Goal: Task Accomplishment & Management: Complete application form

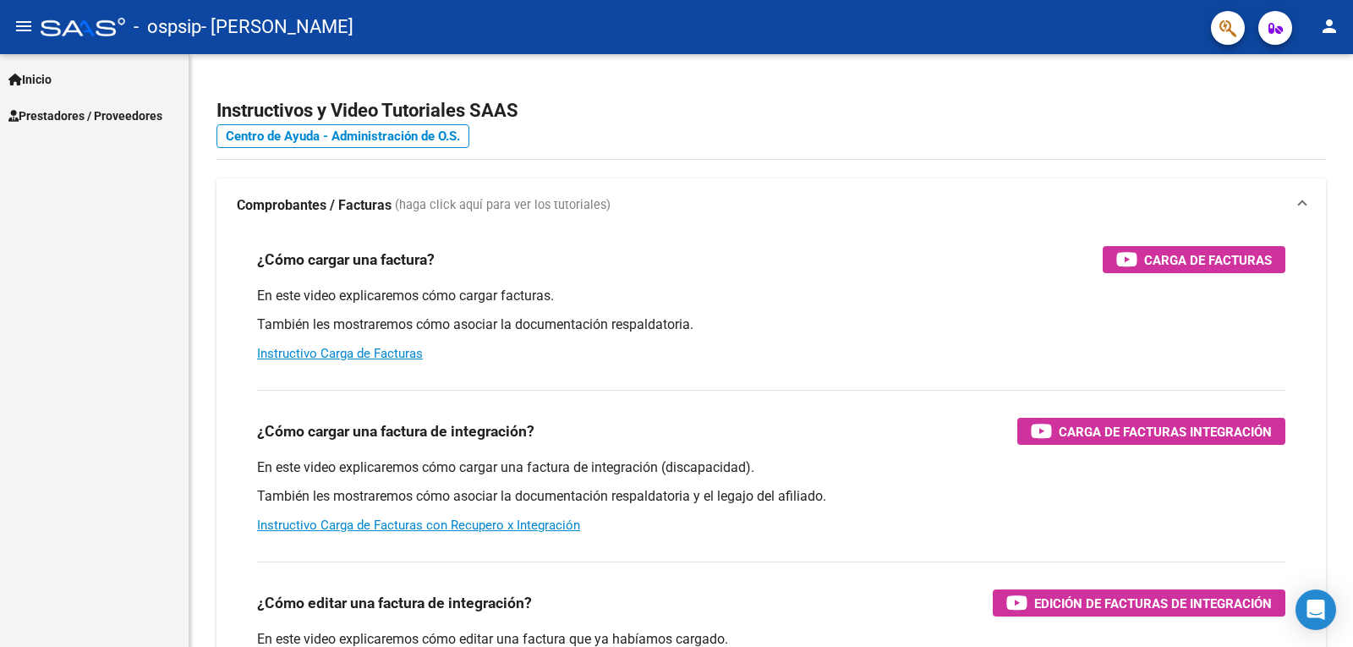
click at [46, 75] on span "Inicio" at bounding box center [29, 79] width 43 height 19
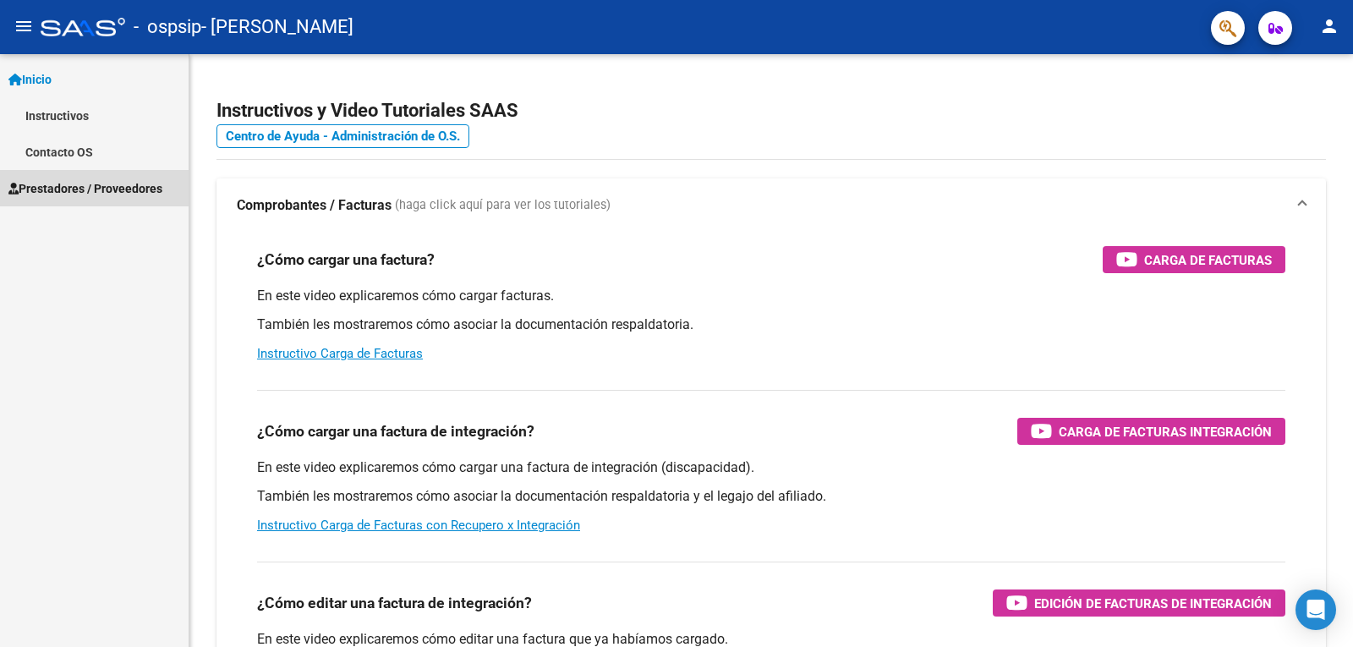
click at [79, 184] on span "Prestadores / Proveedores" at bounding box center [85, 188] width 154 height 19
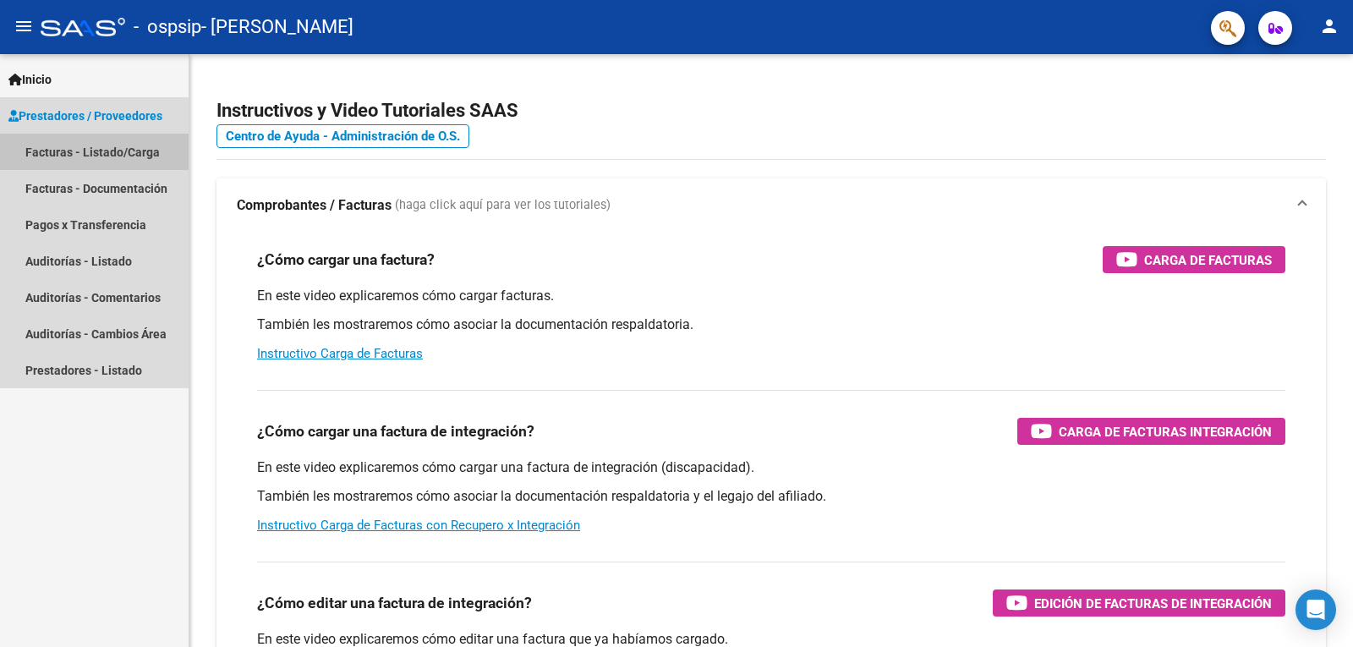
click at [85, 156] on link "Facturas - Listado/Carga" at bounding box center [94, 152] width 189 height 36
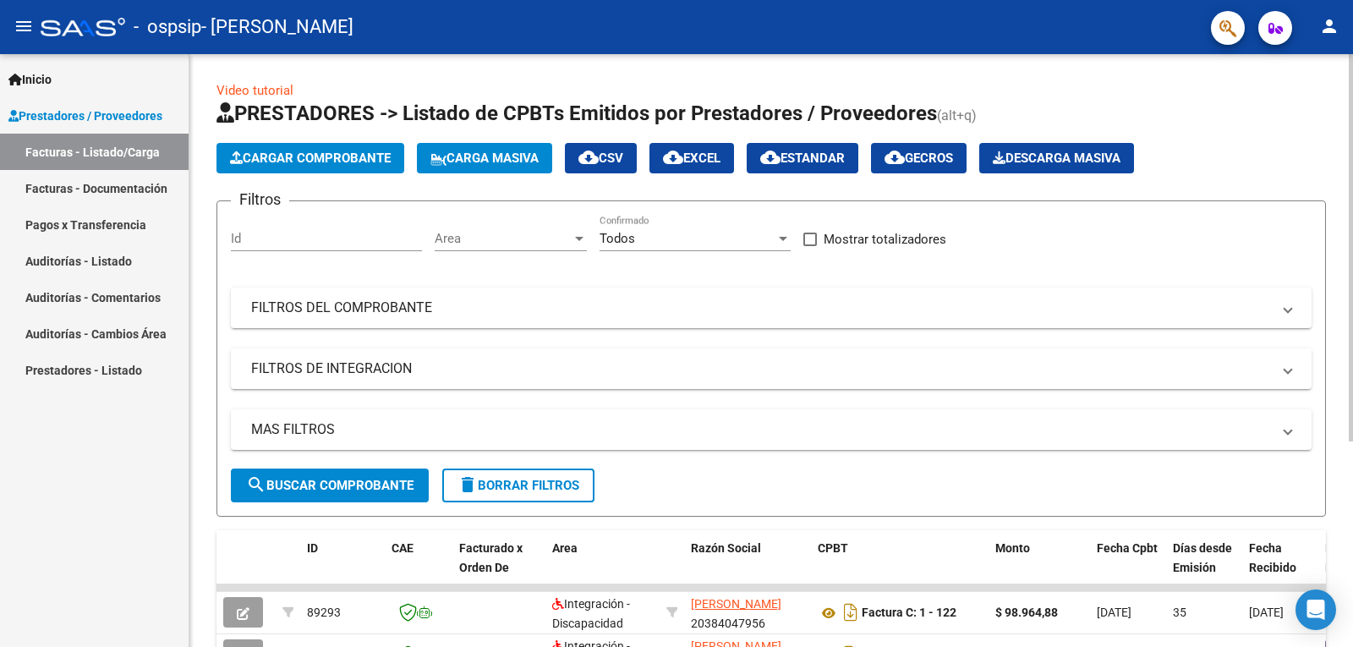
click at [342, 162] on span "Cargar Comprobante" at bounding box center [310, 158] width 161 height 15
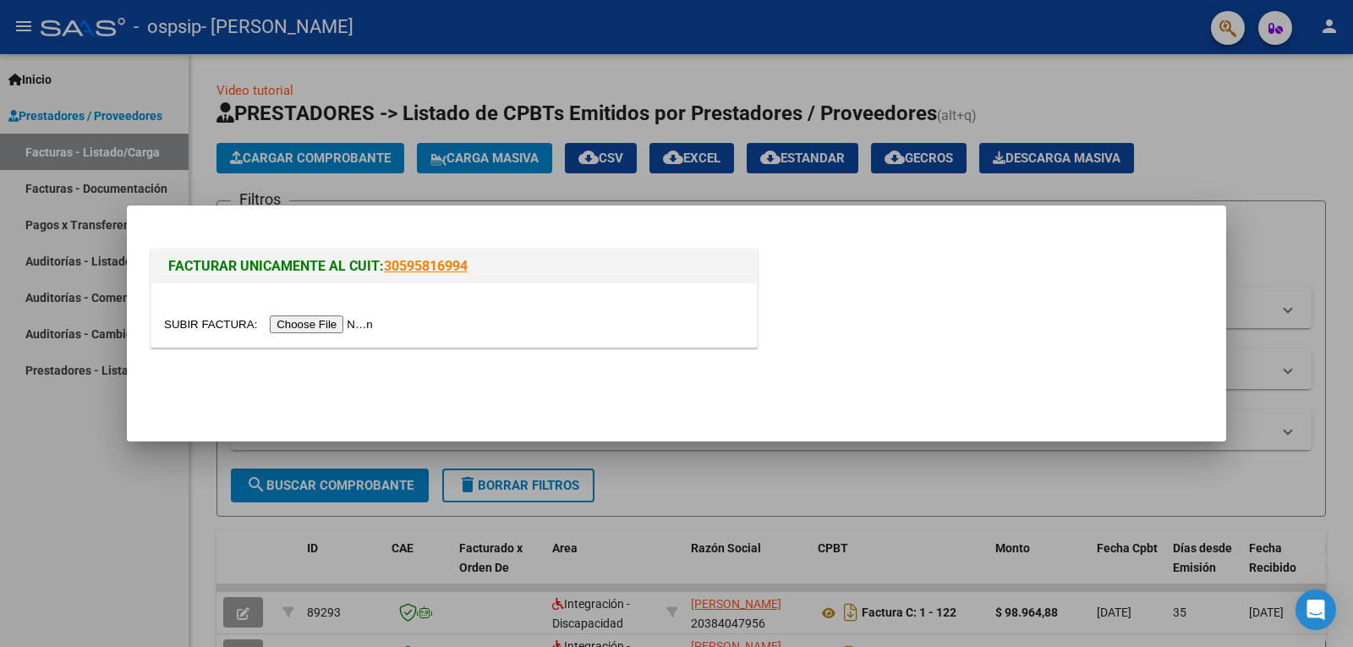
click at [347, 328] on input "file" at bounding box center [271, 325] width 214 height 18
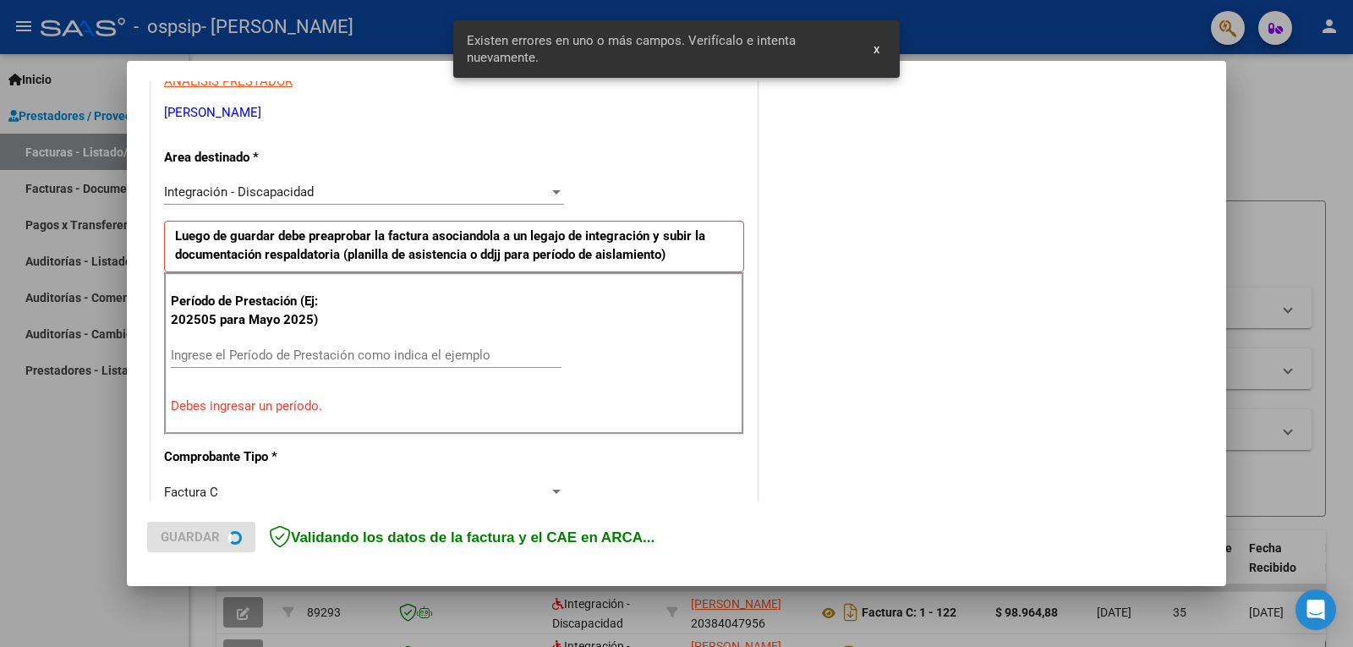
scroll to position [347, 0]
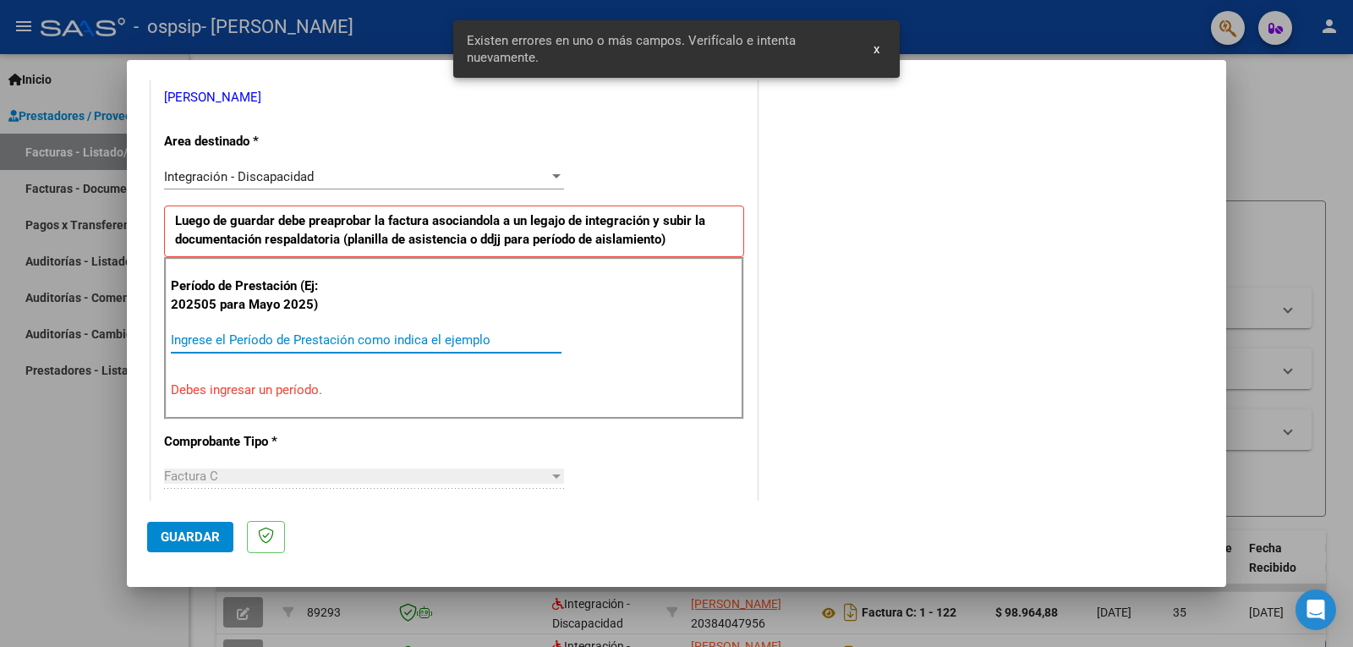
click at [302, 338] on input "Ingrese el Período de Prestación como indica el ejemplo" at bounding box center [366, 339] width 391 height 15
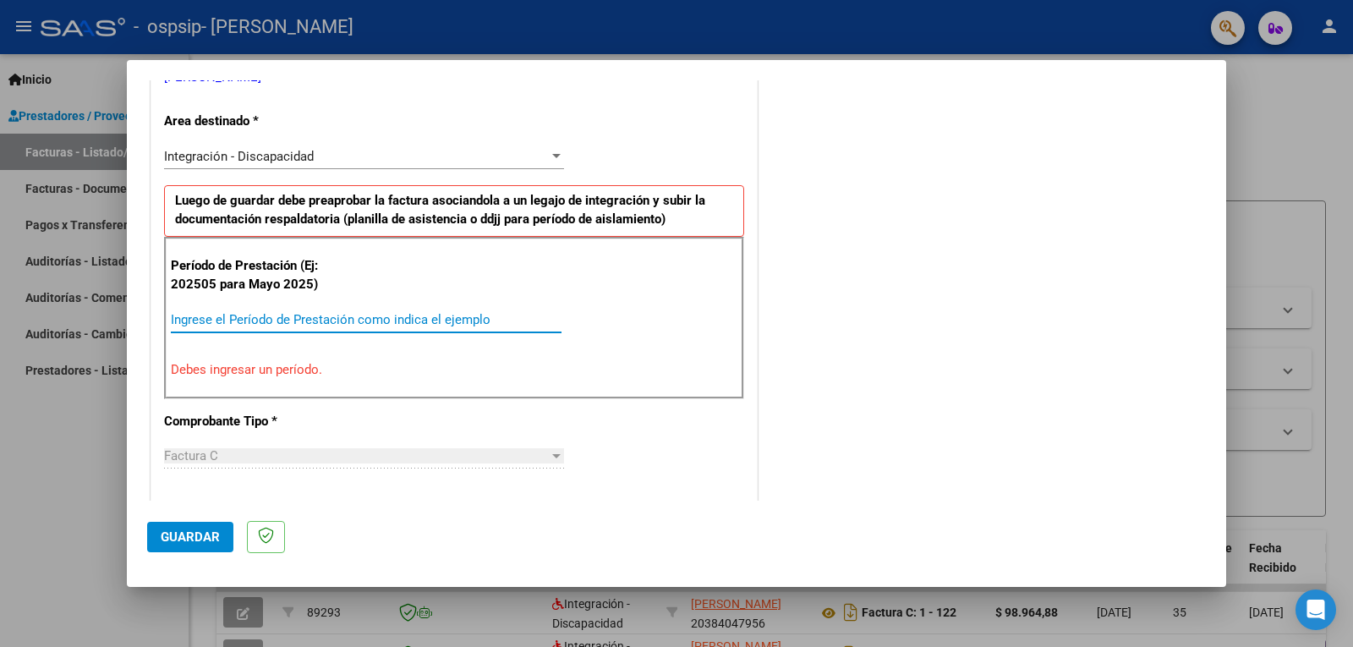
scroll to position [351, 0]
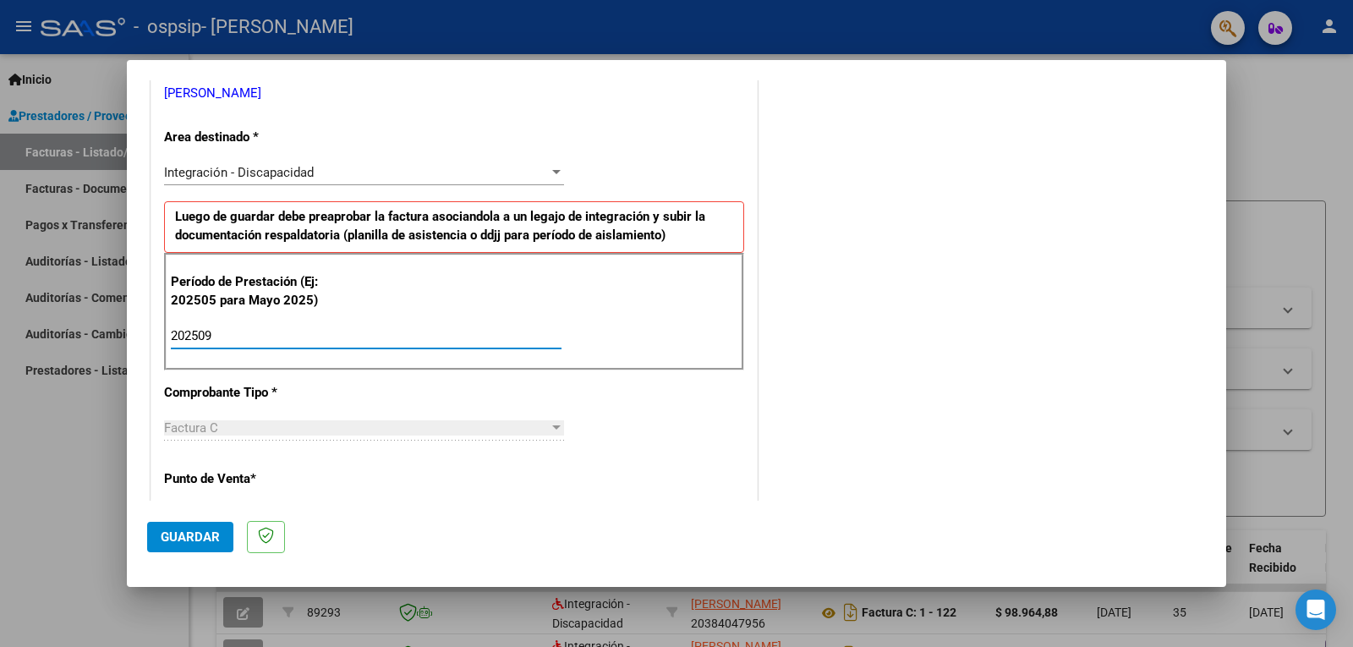
type input "202509"
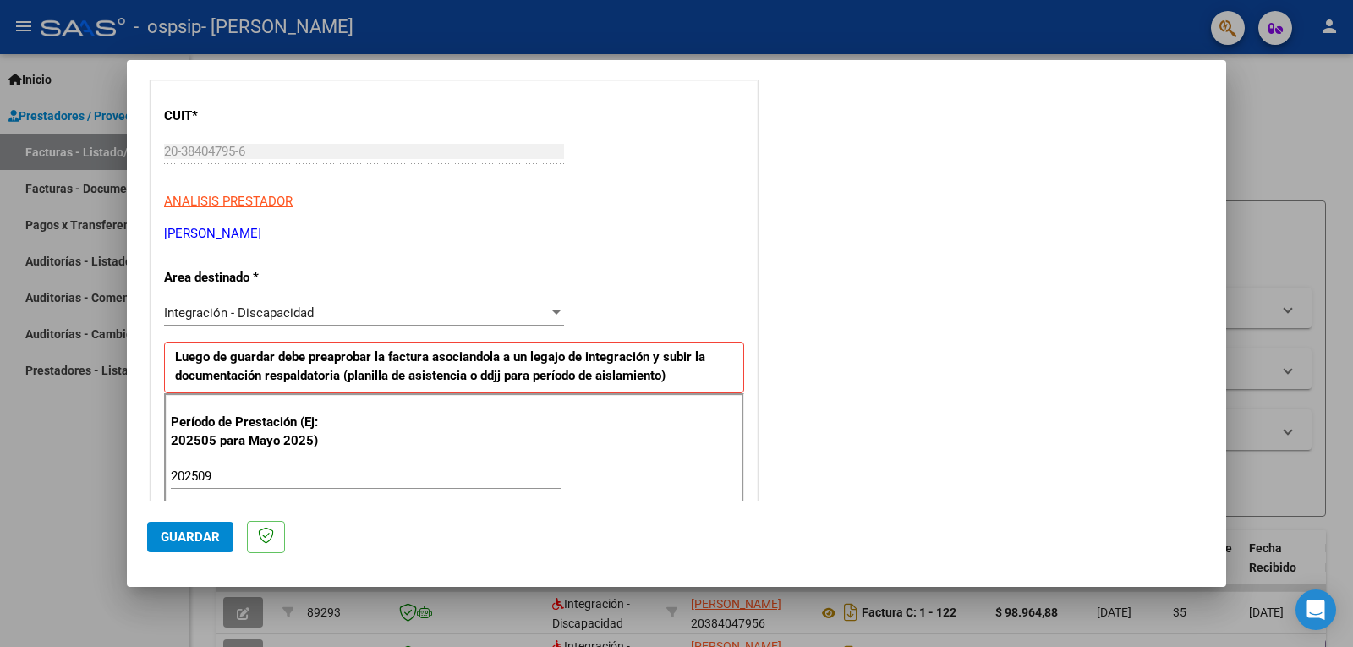
scroll to position [182, 0]
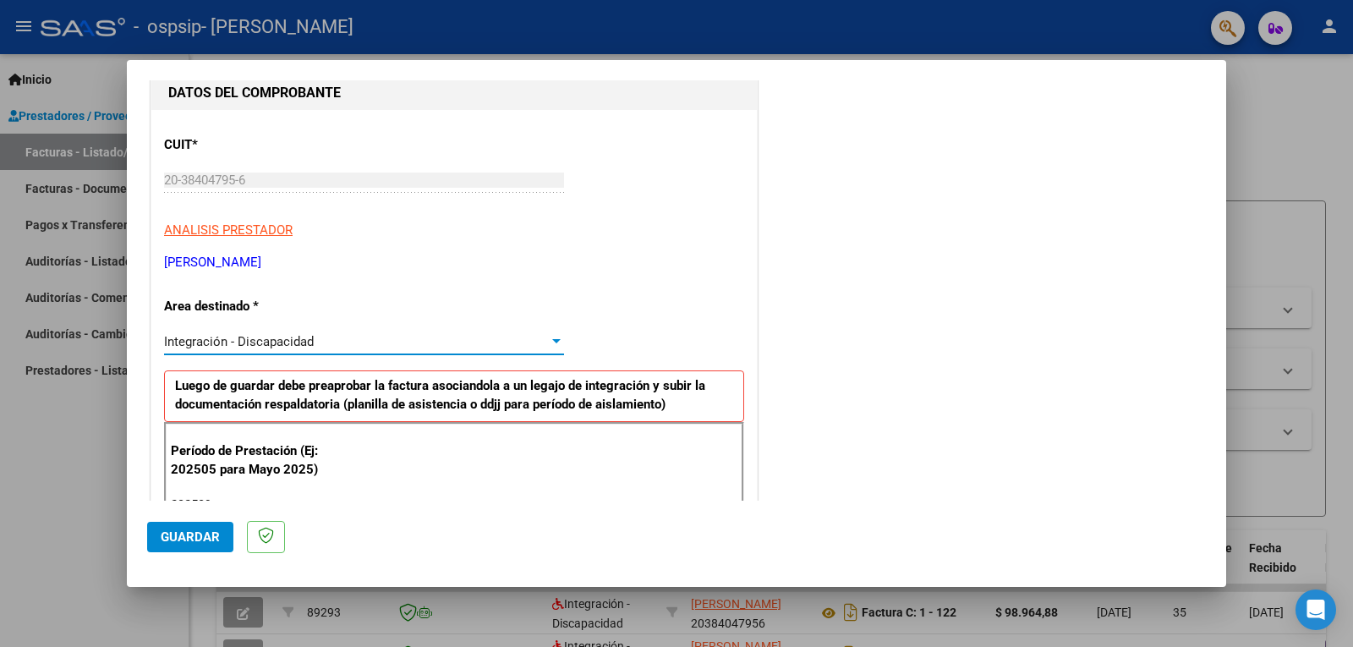
click at [457, 339] on div "Integración - Discapacidad" at bounding box center [356, 341] width 385 height 15
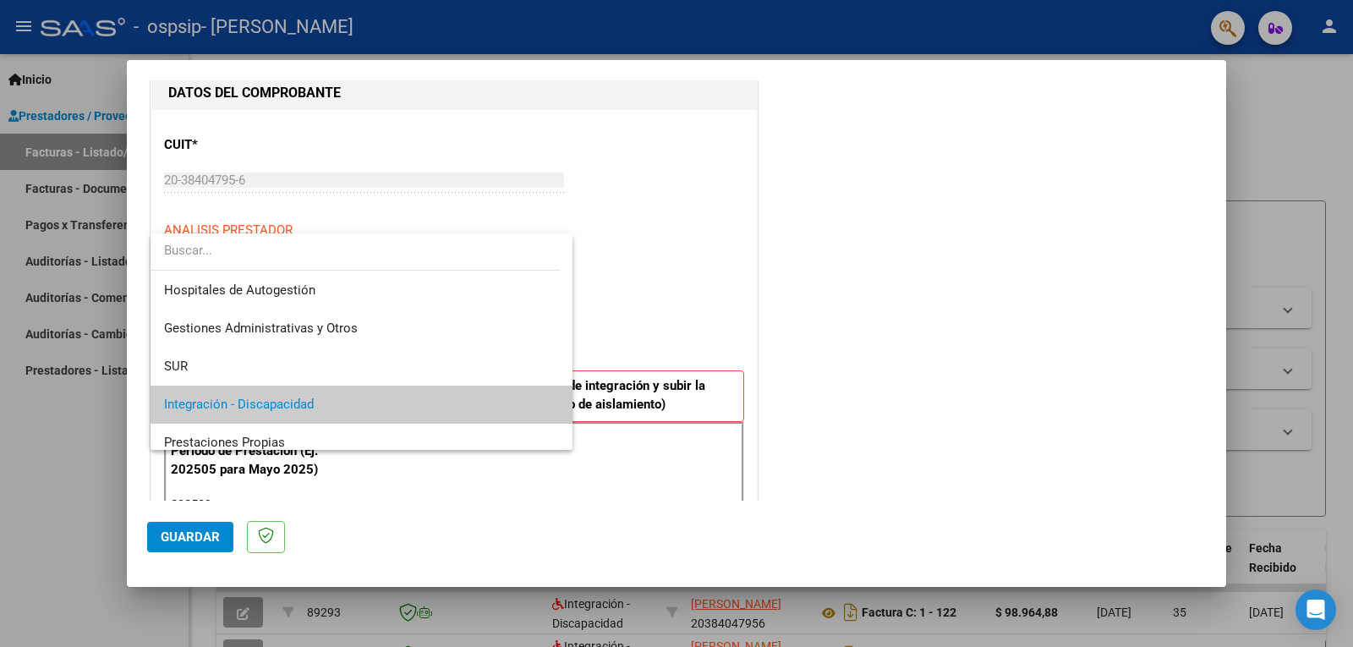
scroll to position [63, 0]
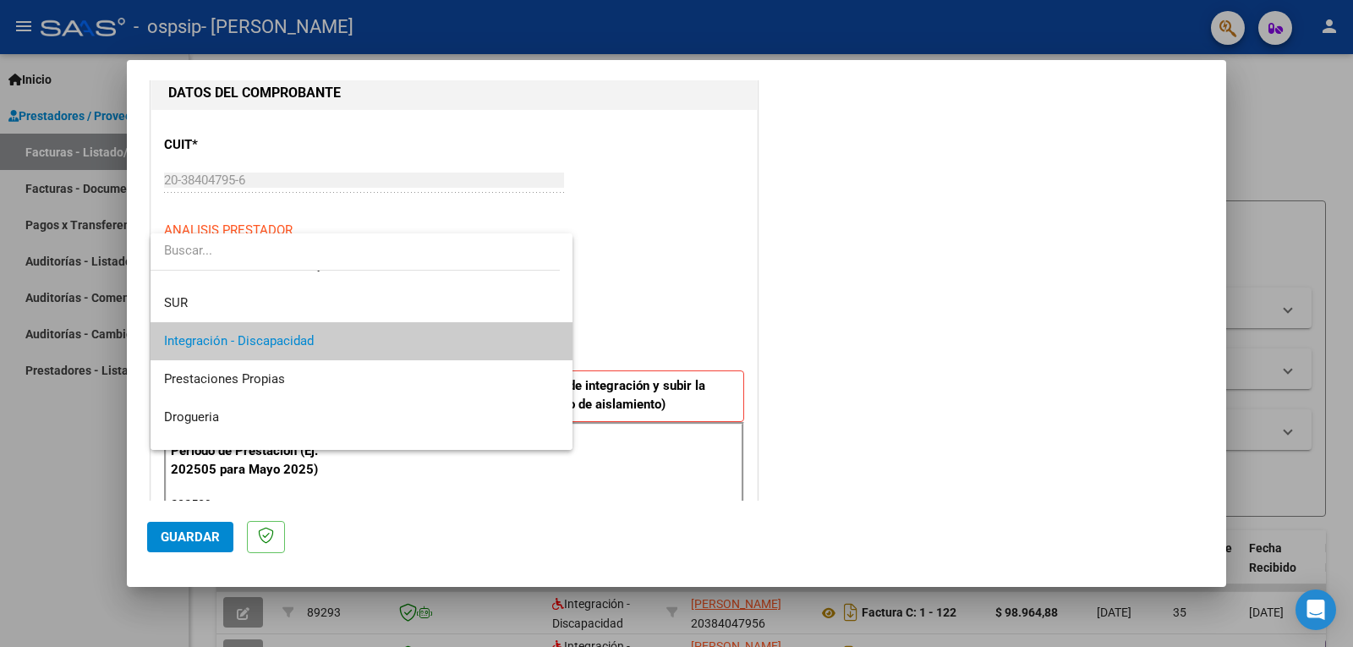
click at [424, 338] on span "Integración - Discapacidad" at bounding box center [361, 341] width 395 height 38
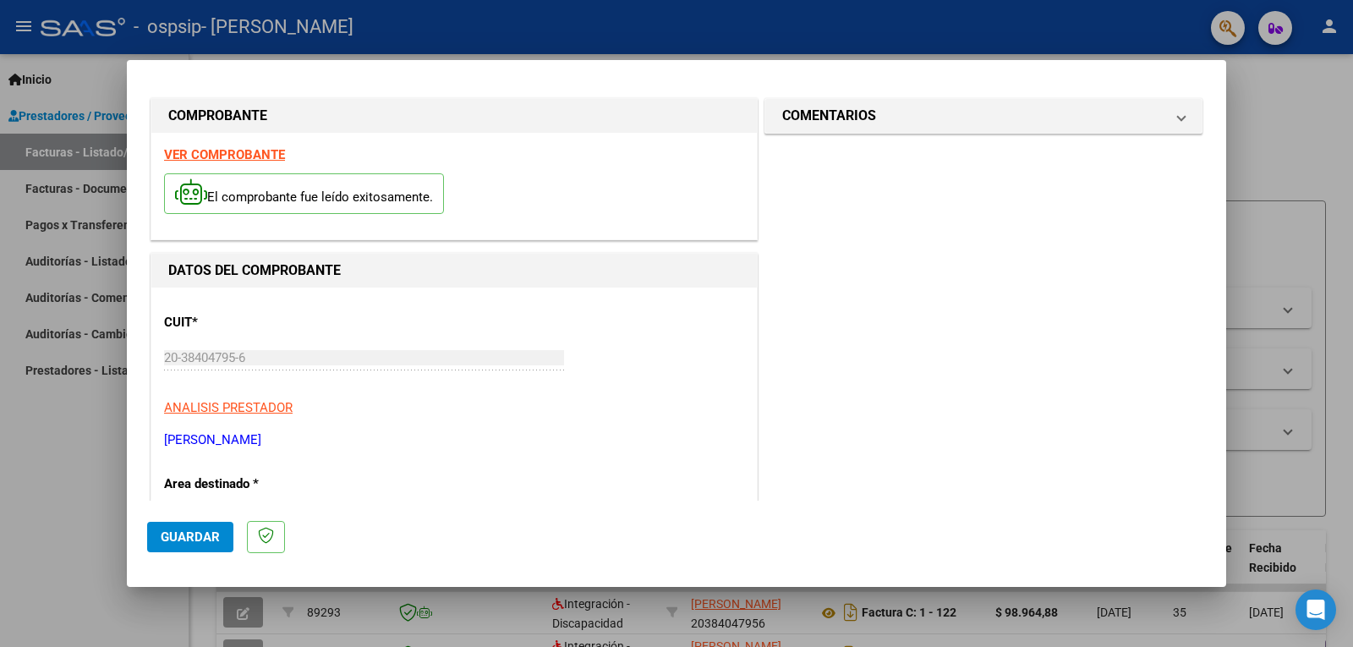
scroll to position [0, 0]
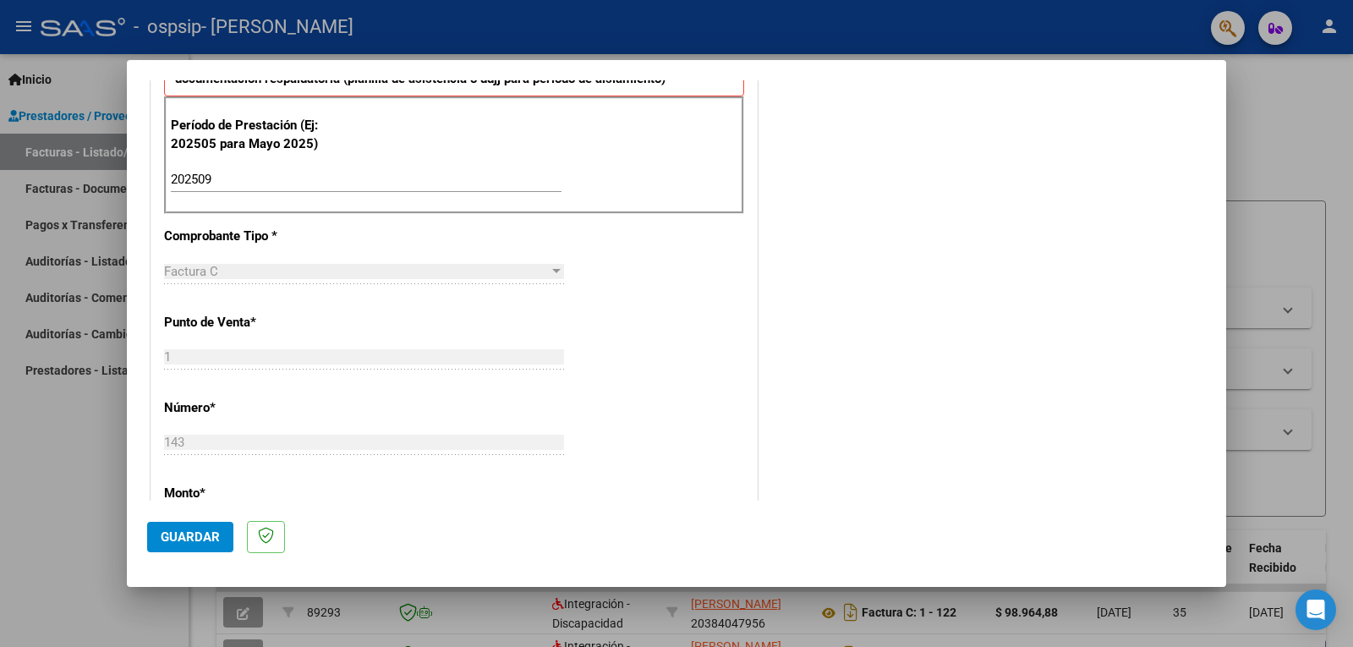
click at [666, 431] on div "CUIT * 20-38404795-6 Ingresar CUIT ANALISIS PRESTADOR [PERSON_NAME] [PERSON_NAM…" at bounding box center [454, 420] width 606 height 1273
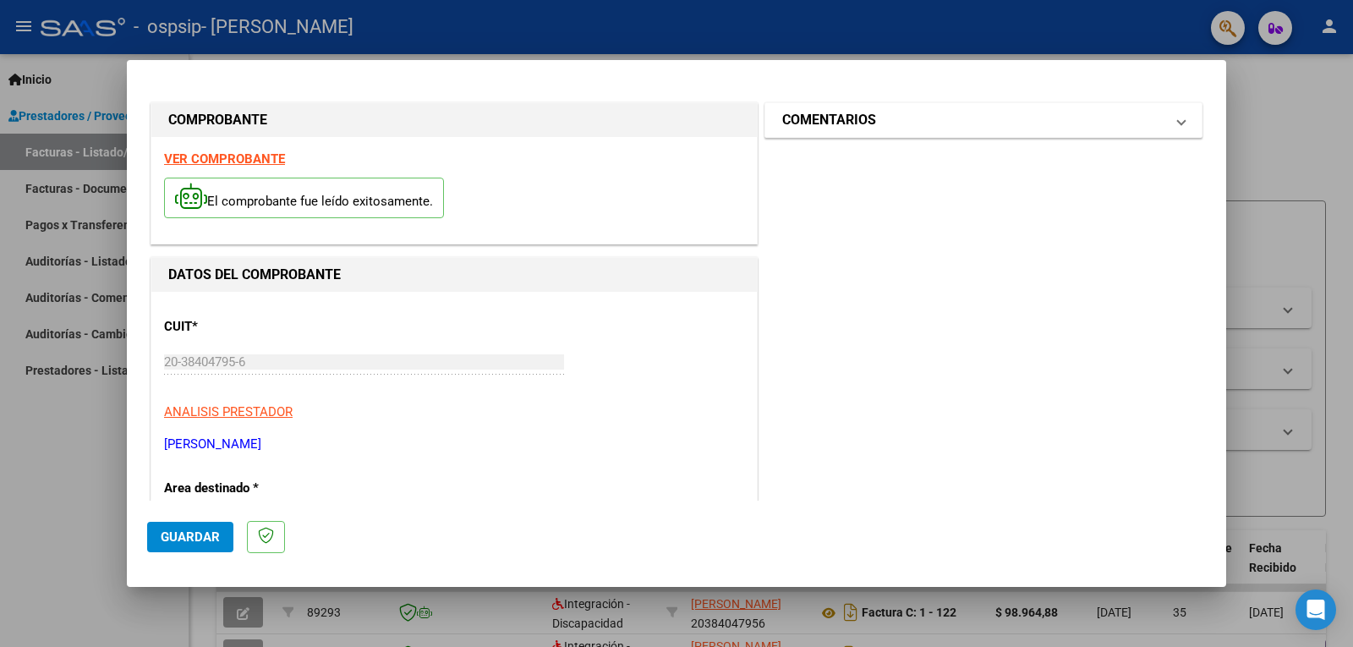
click at [873, 116] on mat-panel-title "COMENTARIOS" at bounding box center [973, 120] width 382 height 20
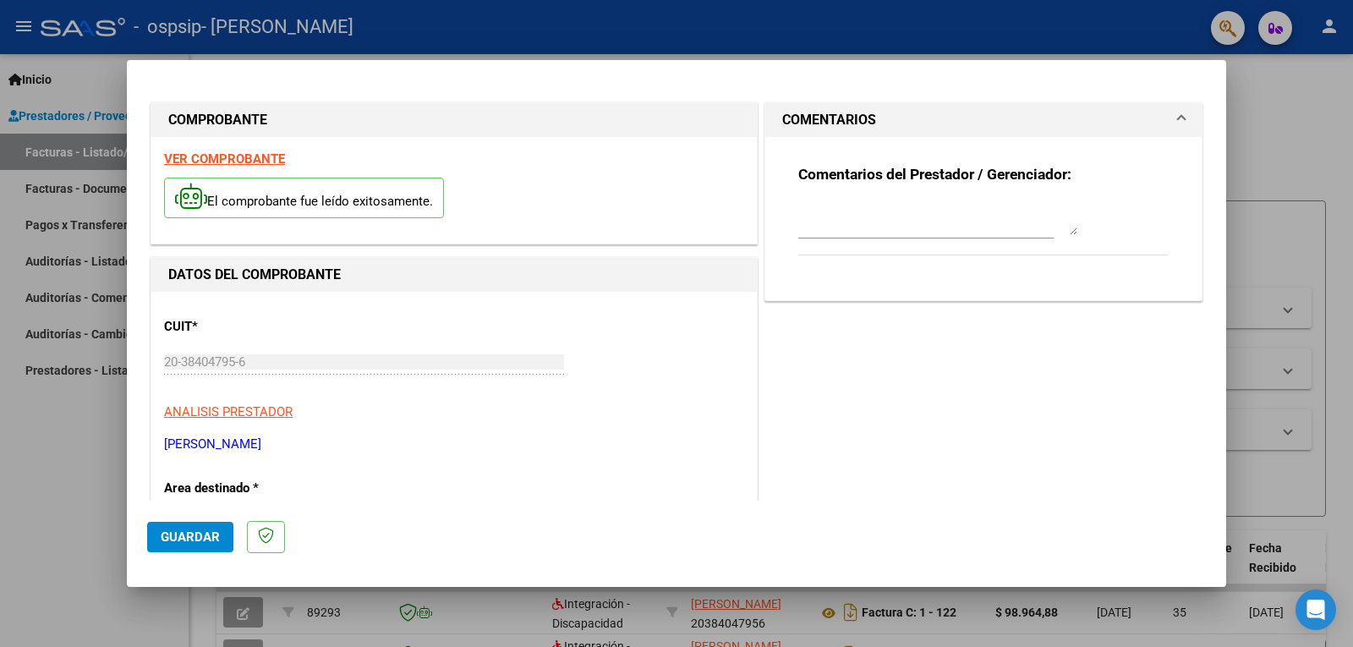
click at [874, 113] on mat-panel-title "COMENTARIOS" at bounding box center [973, 120] width 382 height 20
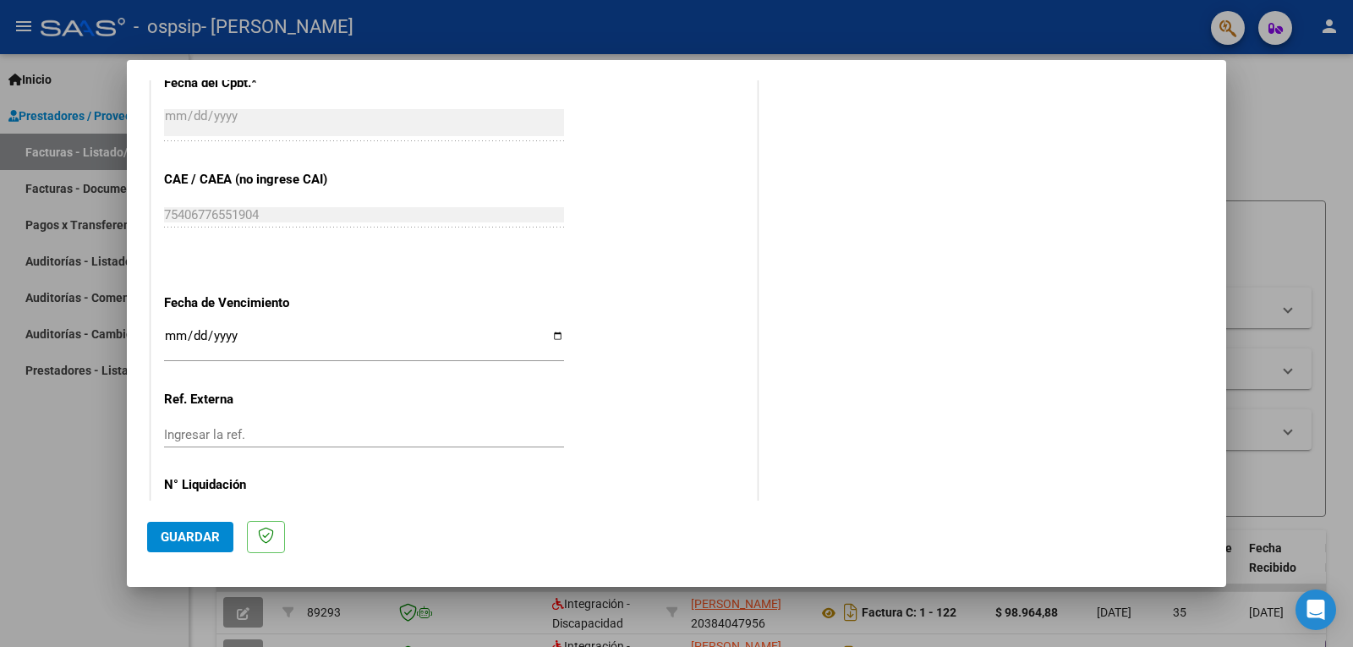
scroll to position [1068, 0]
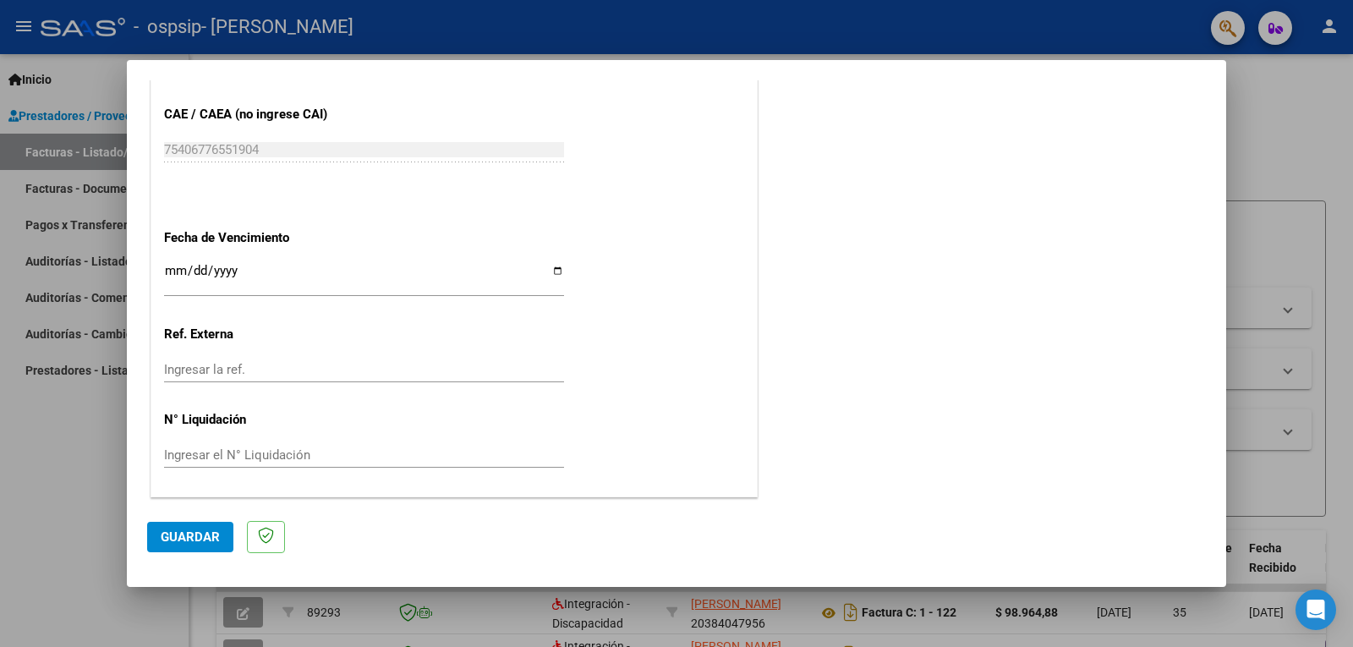
click at [213, 544] on span "Guardar" at bounding box center [190, 537] width 59 height 15
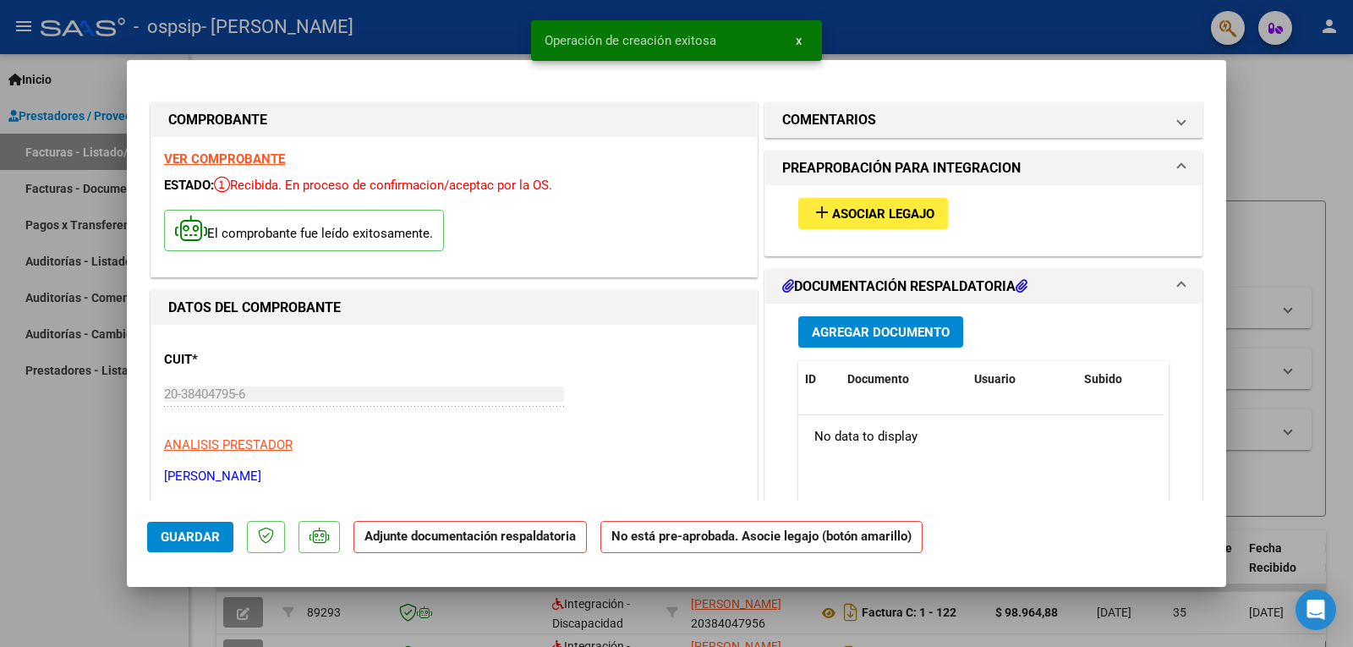
click at [832, 214] on span "Asociar Legajo" at bounding box center [883, 213] width 102 height 15
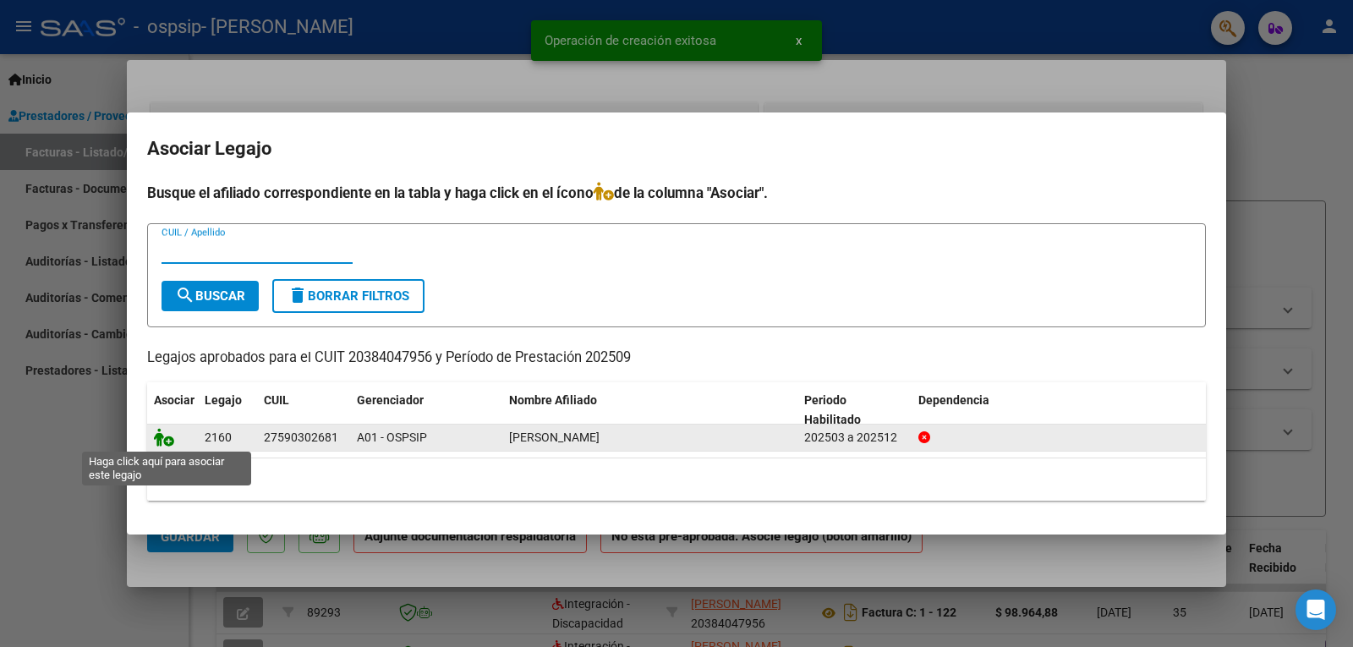
click at [161, 437] on icon at bounding box center [164, 437] width 20 height 19
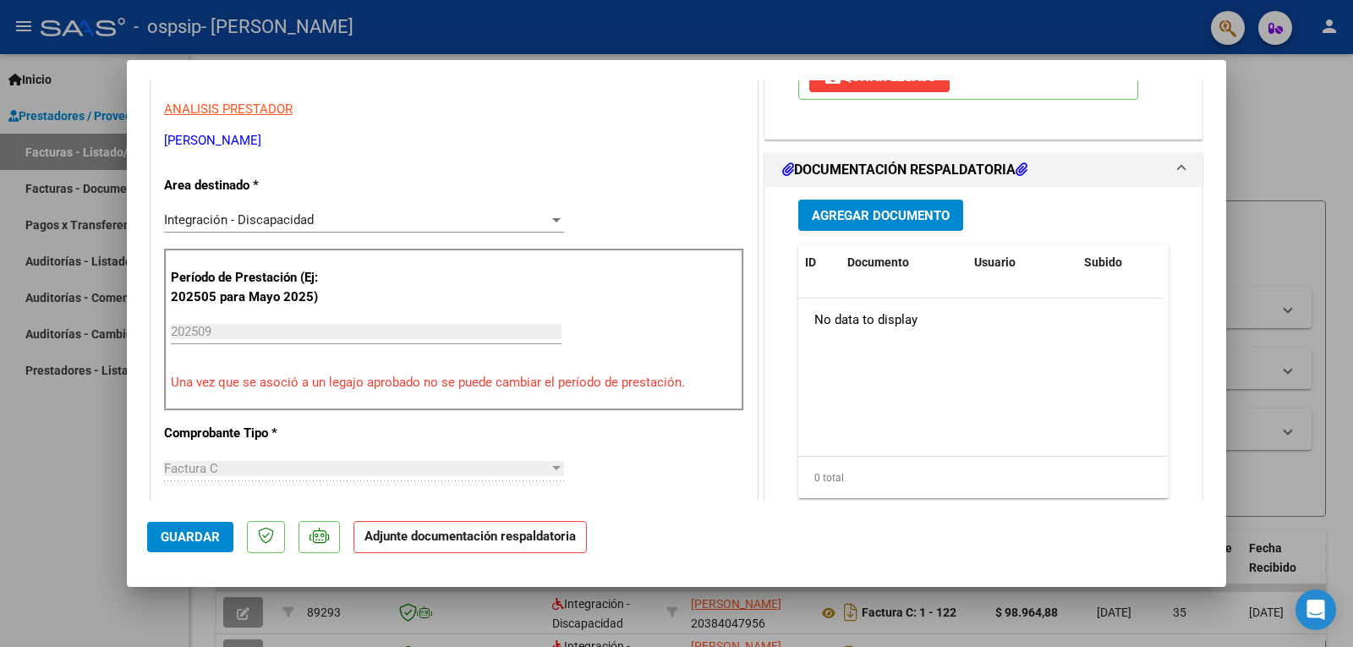
scroll to position [254, 0]
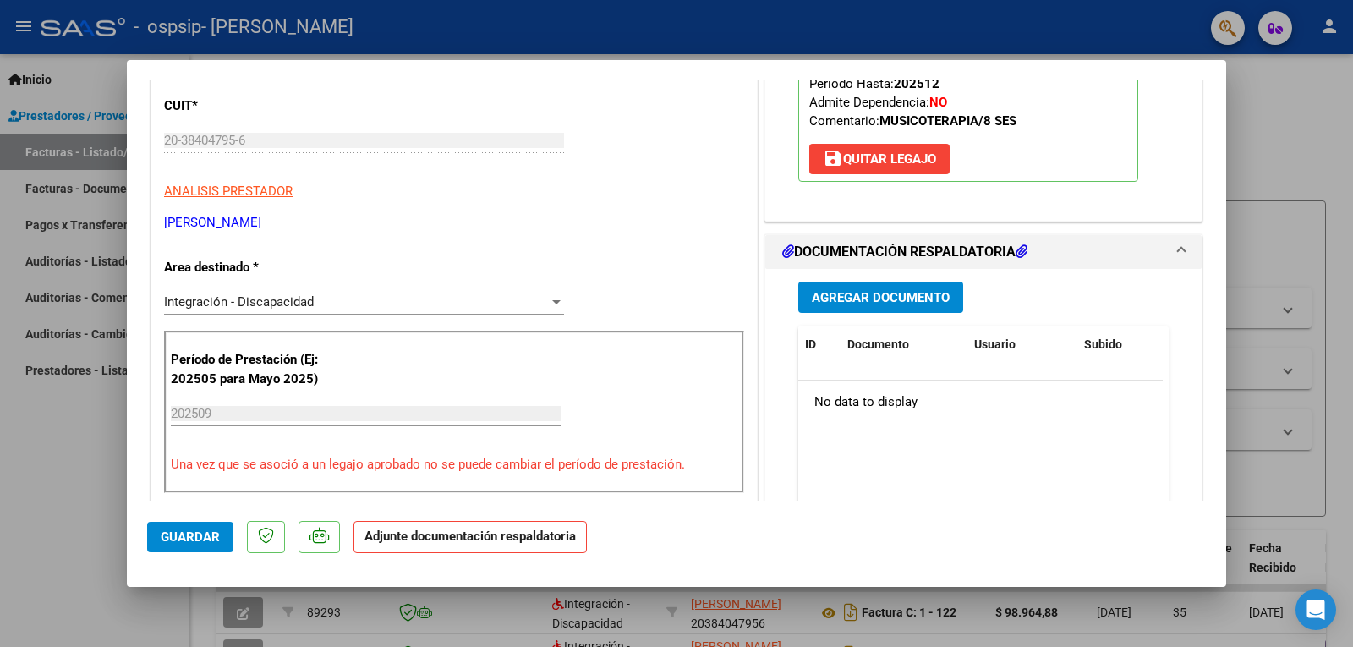
click at [847, 294] on span "Agregar Documento" at bounding box center [881, 297] width 138 height 15
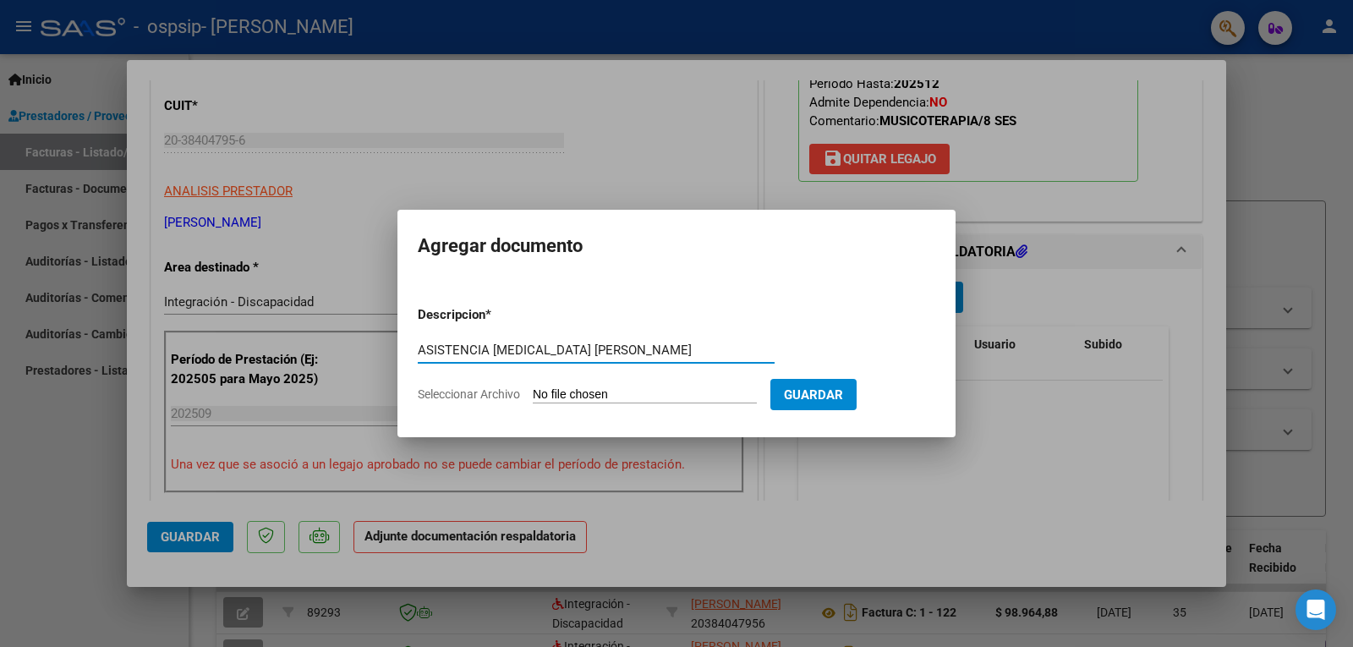
type input "ASISTENCIA [MEDICAL_DATA] [PERSON_NAME]"
click at [612, 392] on input "Seleccionar Archivo" at bounding box center [645, 395] width 224 height 16
type input "C:\fakepath\[PERSON_NAME] MT SEPTIEMBRE.pdf"
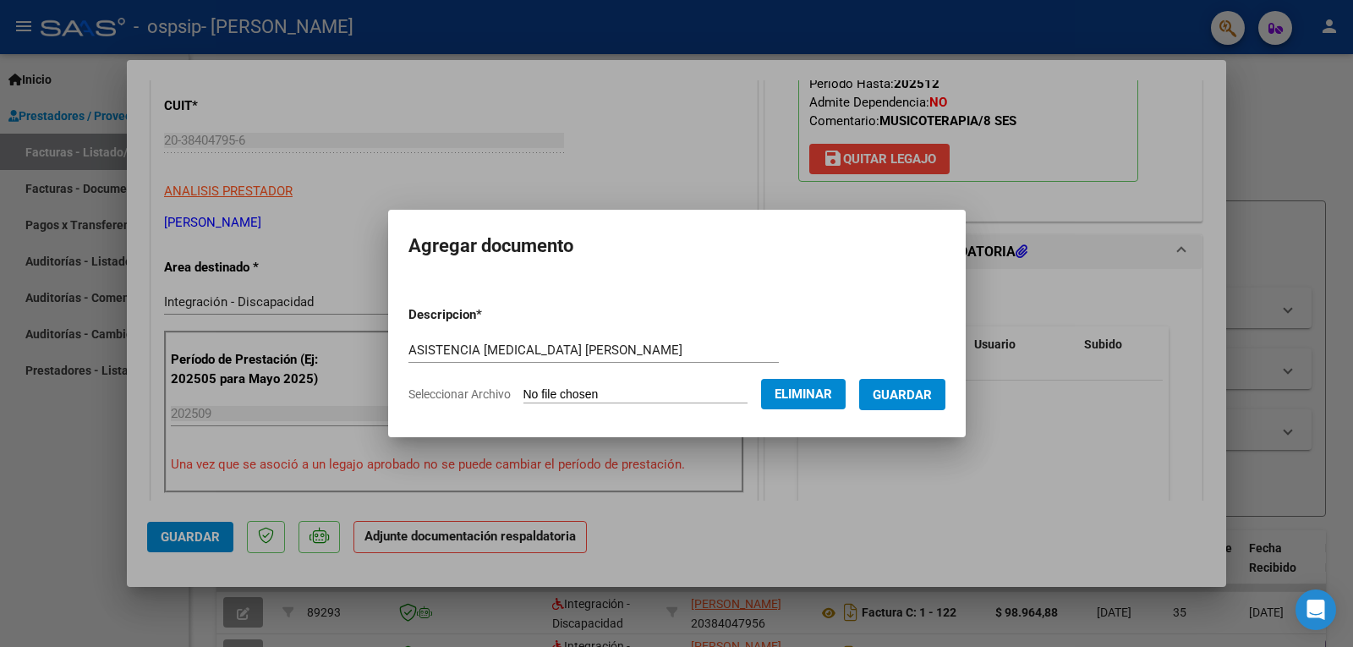
click at [905, 391] on span "Guardar" at bounding box center [902, 394] width 59 height 15
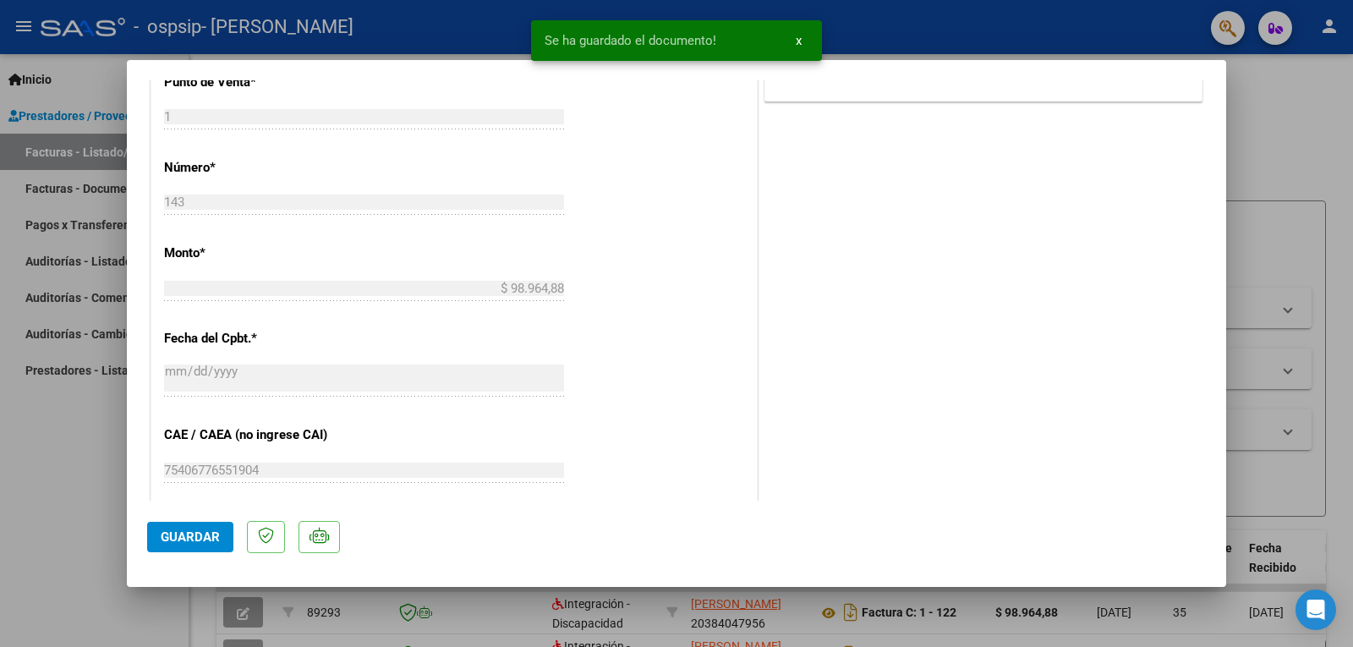
scroll to position [1094, 0]
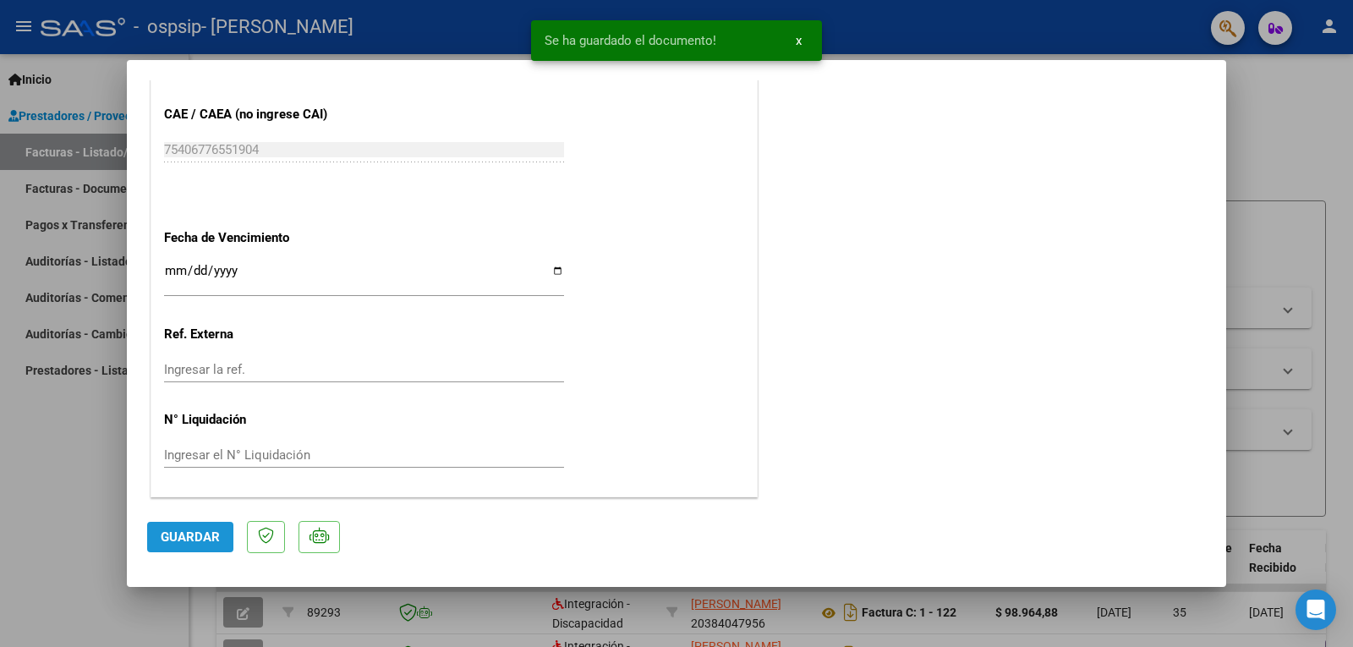
click at [212, 543] on span "Guardar" at bounding box center [190, 537] width 59 height 15
click at [191, 541] on span "Guardar" at bounding box center [190, 537] width 59 height 15
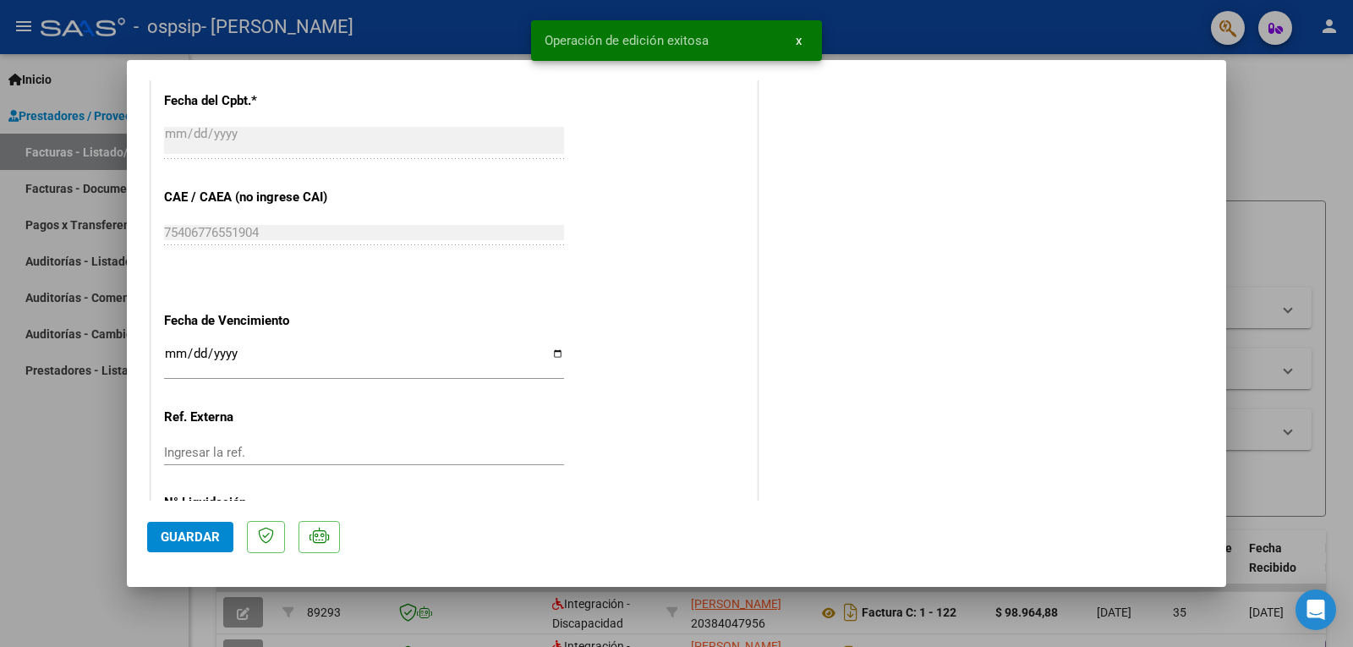
scroll to position [755, 0]
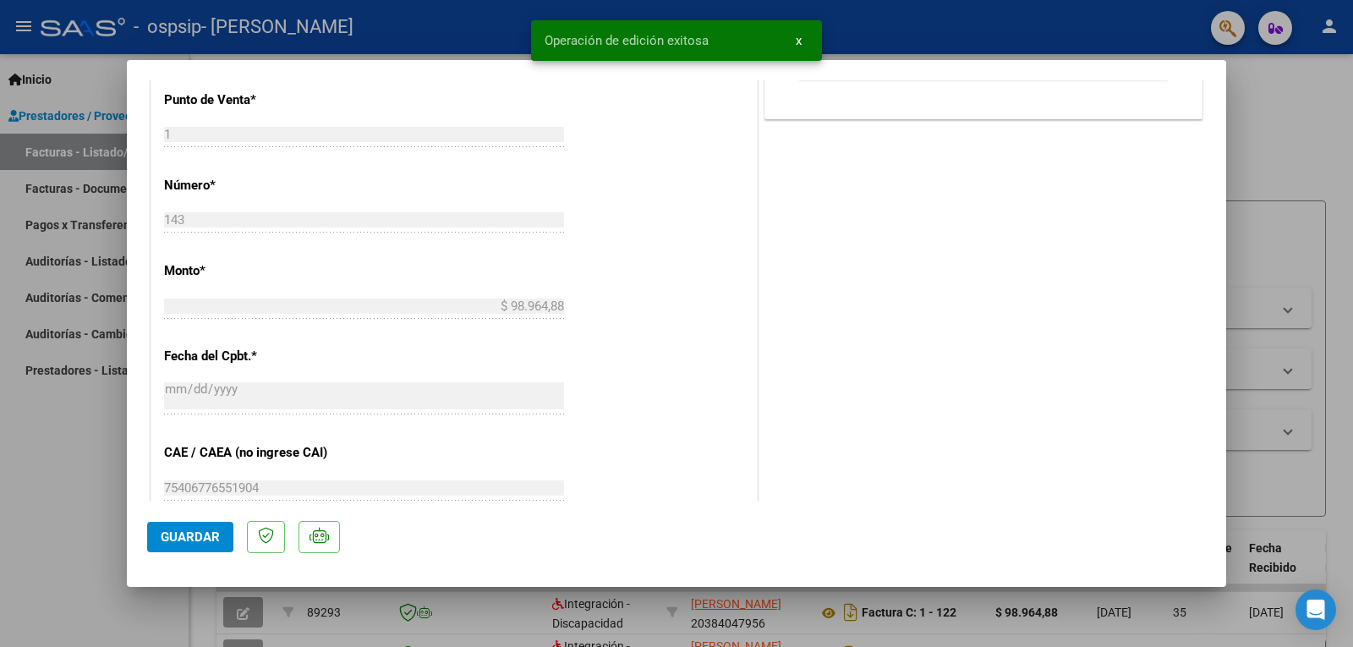
click at [1286, 206] on div at bounding box center [676, 323] width 1353 height 647
type input "$ 0,00"
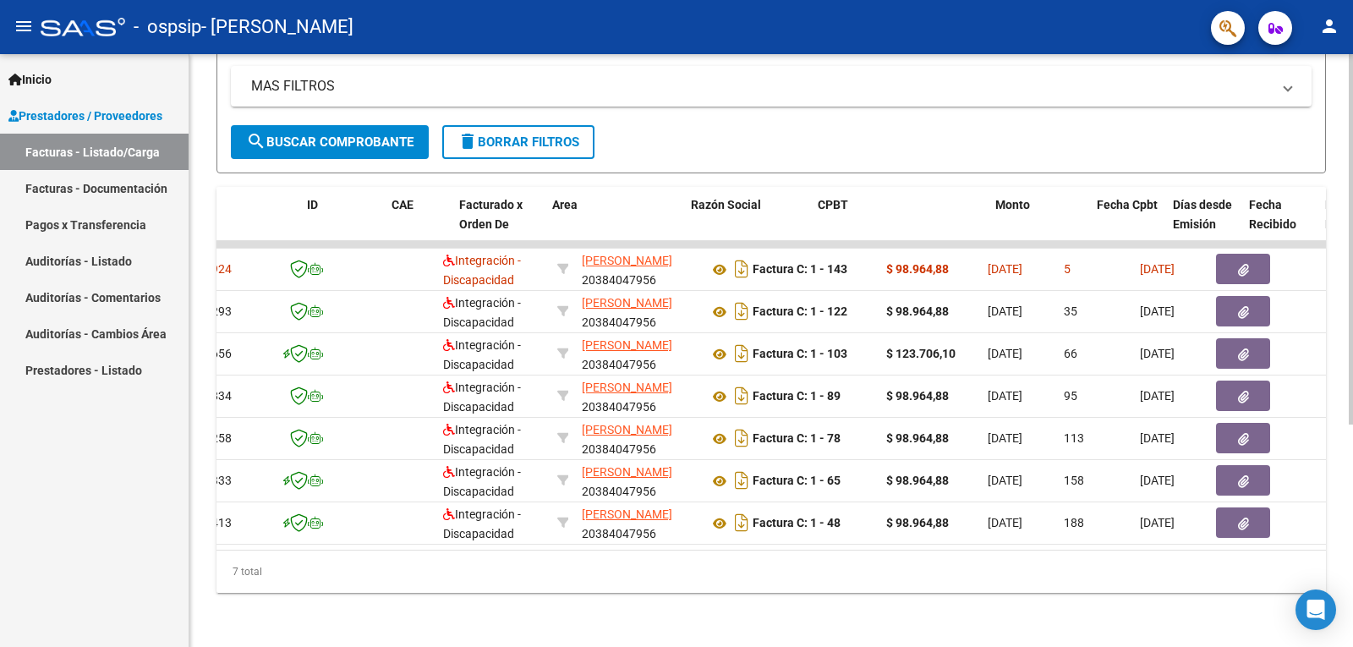
scroll to position [0, 0]
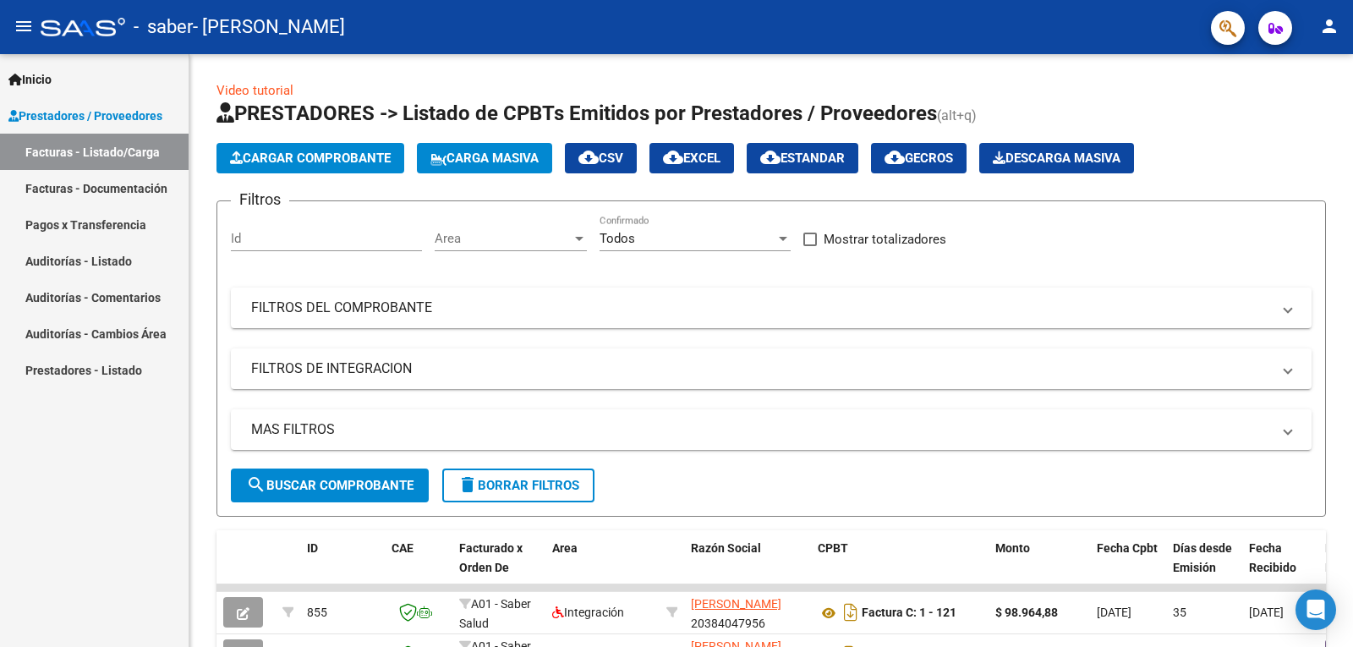
click at [96, 118] on span "Prestadores / Proveedores" at bounding box center [85, 116] width 154 height 19
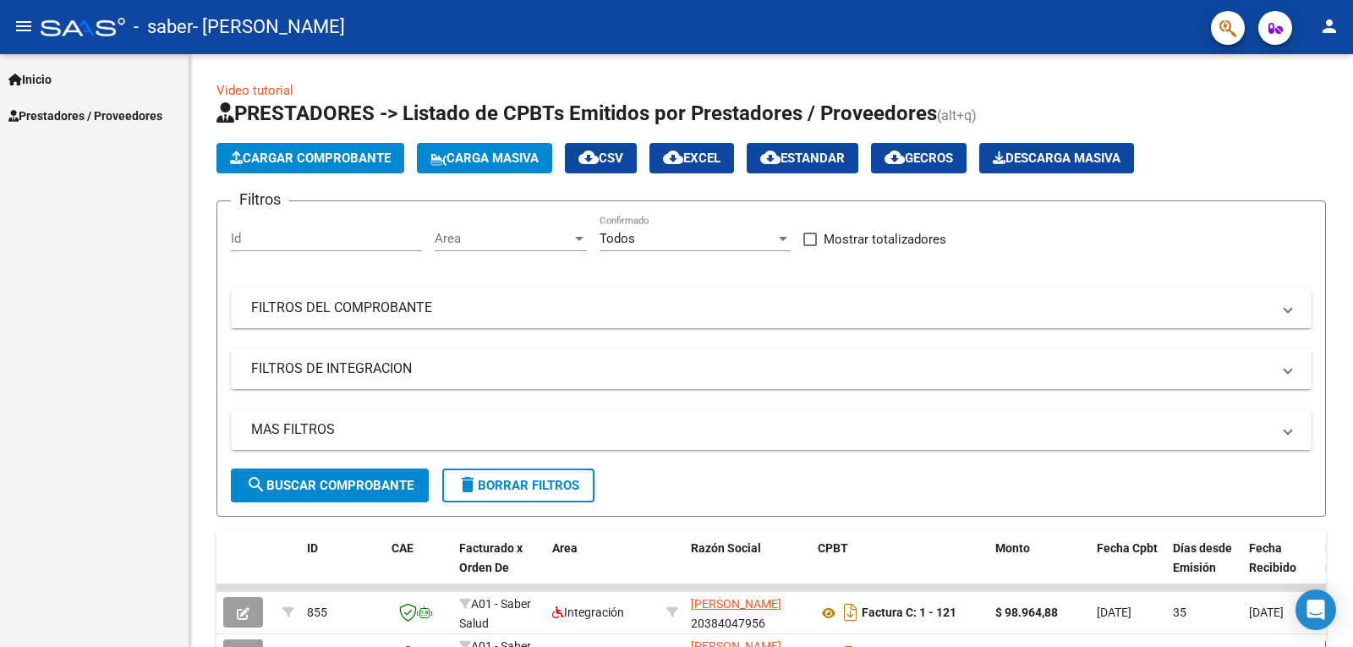
click at [122, 120] on span "Prestadores / Proveedores" at bounding box center [85, 116] width 154 height 19
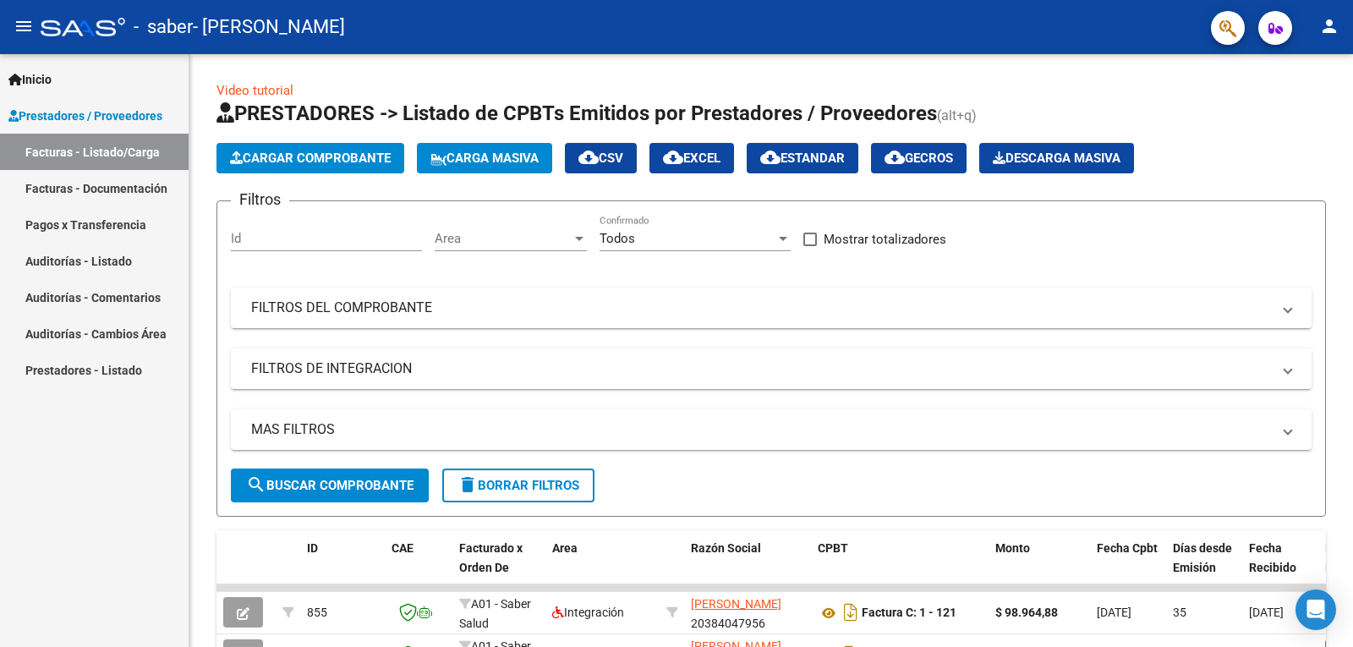
click at [114, 190] on link "Facturas - Documentación" at bounding box center [94, 188] width 189 height 36
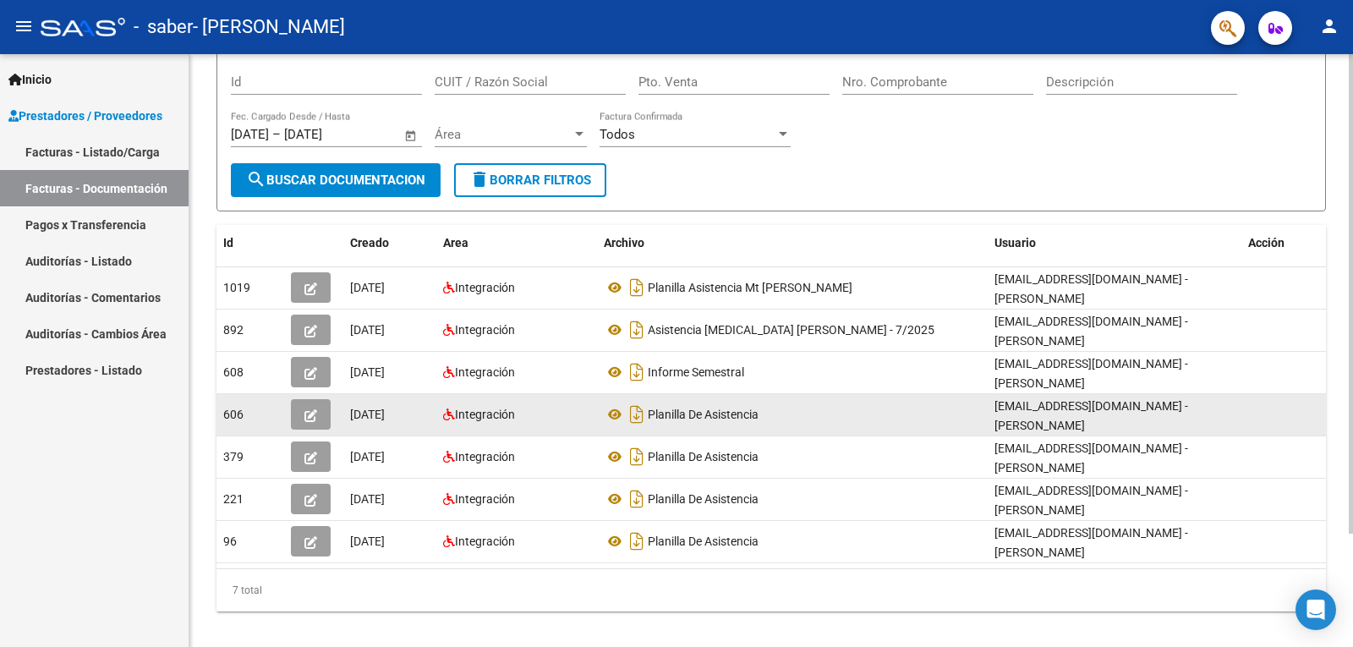
scroll to position [140, 0]
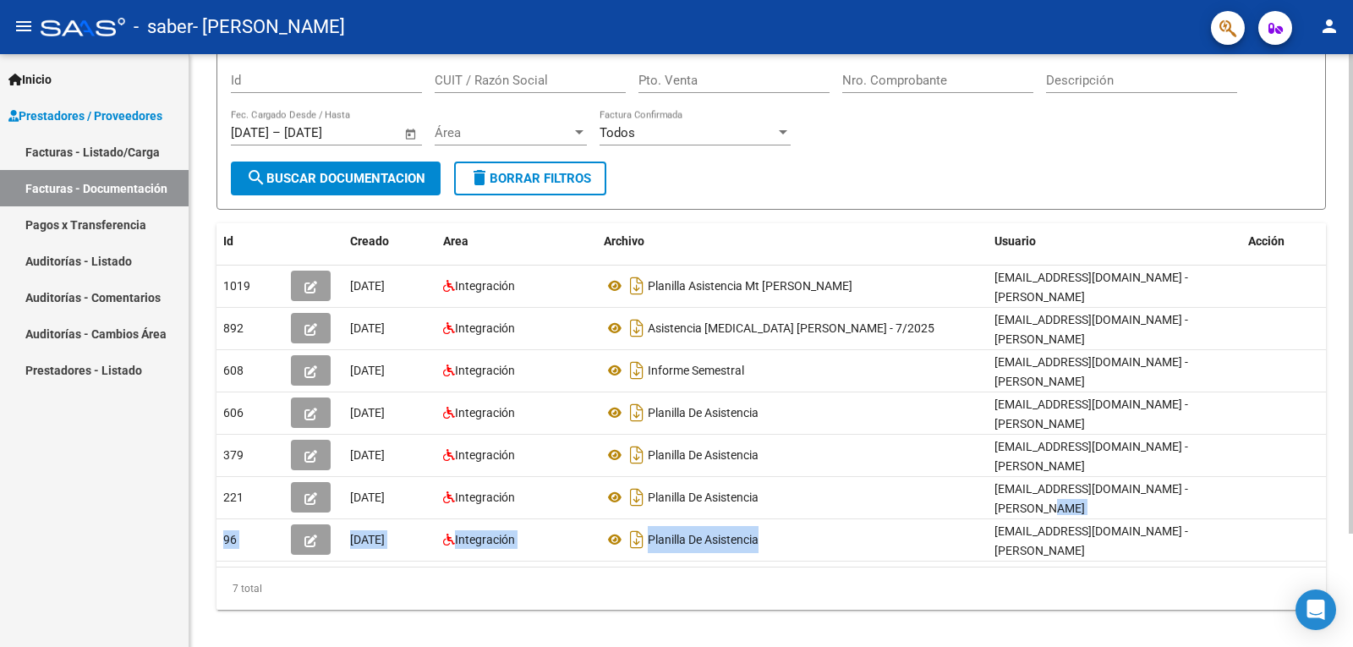
drag, startPoint x: 1199, startPoint y: 494, endPoint x: 792, endPoint y: 547, distance: 411.2
click at [793, 514] on datatable-scroller "1019 07/09/2025 Integración Planilla Asistencia Mt Valentino Ferreira - Agosto …" at bounding box center [772, 414] width 1110 height 296
click at [783, 570] on div "7 total" at bounding box center [772, 589] width 1110 height 42
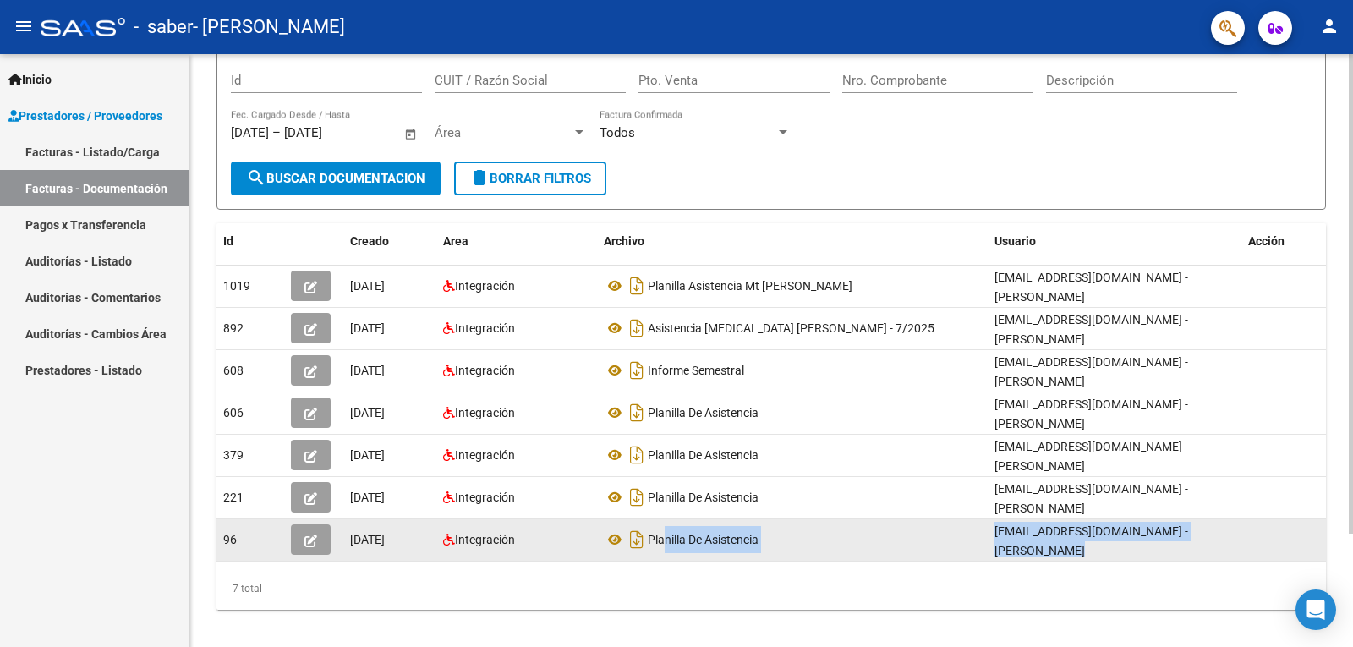
drag, startPoint x: 667, startPoint y: 544, endPoint x: 787, endPoint y: 546, distance: 120.1
click at [787, 550] on datatable-selection "1019 07/09/2025 Integración Planilla Asistencia Mt Valentino Ferreira - Agosto …" at bounding box center [772, 557] width 1110 height 15
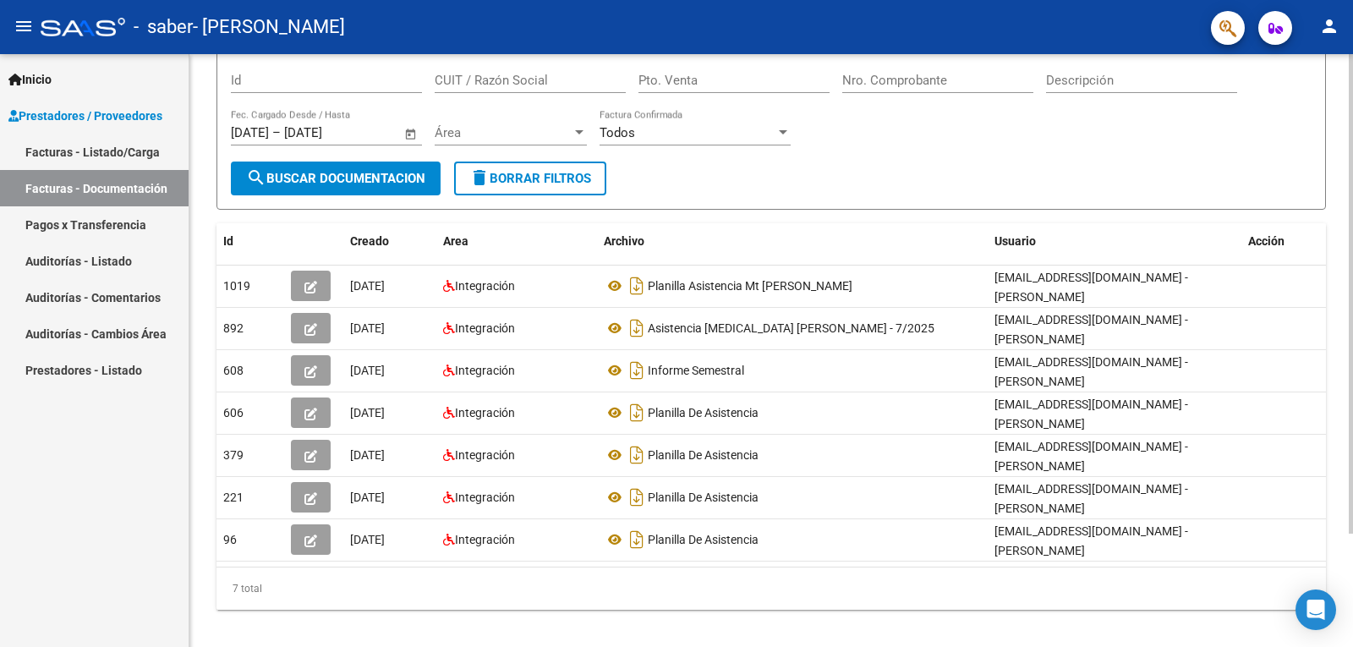
click at [572, 583] on div "7 total" at bounding box center [772, 589] width 1110 height 42
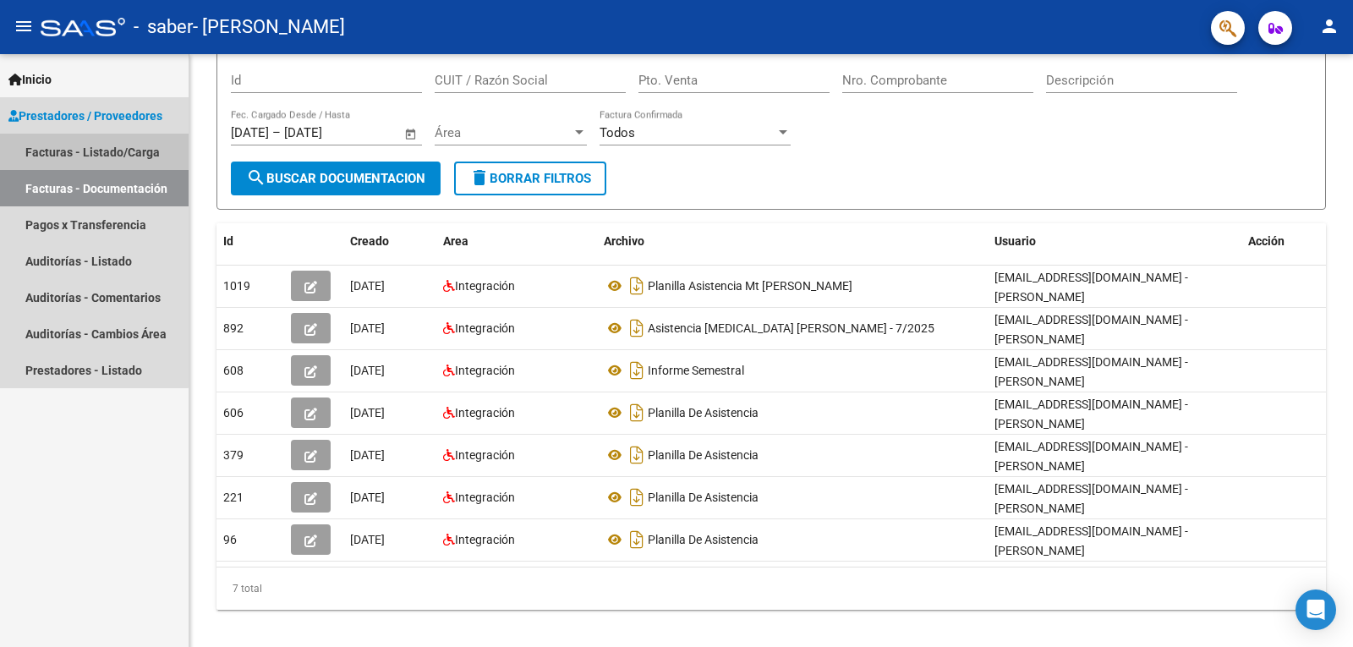
click at [86, 145] on link "Facturas - Listado/Carga" at bounding box center [94, 152] width 189 height 36
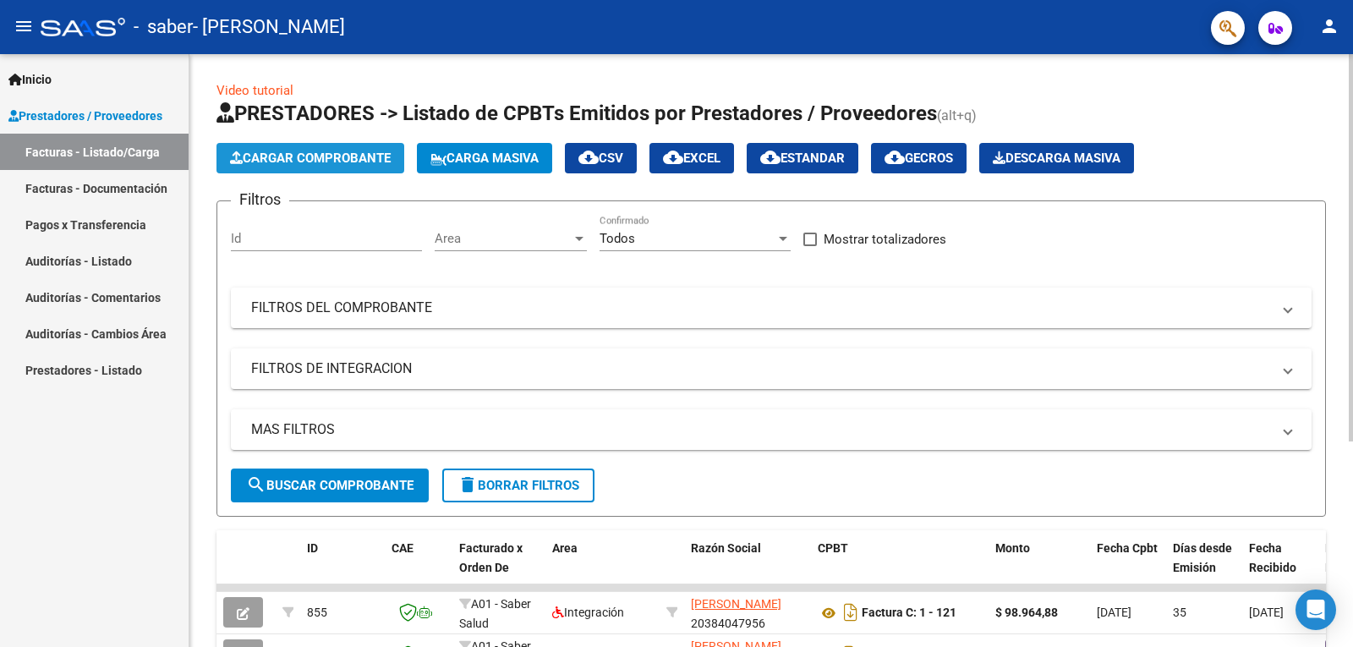
click at [324, 156] on span "Cargar Comprobante" at bounding box center [310, 158] width 161 height 15
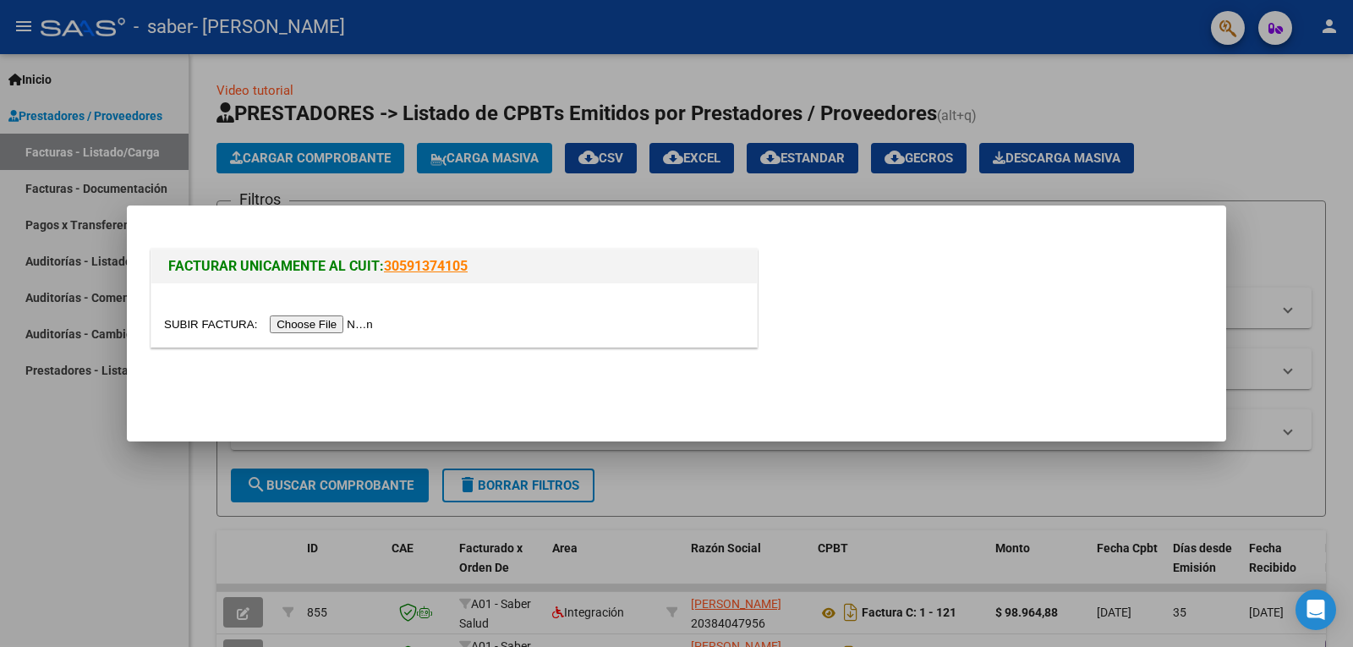
click at [311, 327] on input "file" at bounding box center [271, 325] width 214 height 18
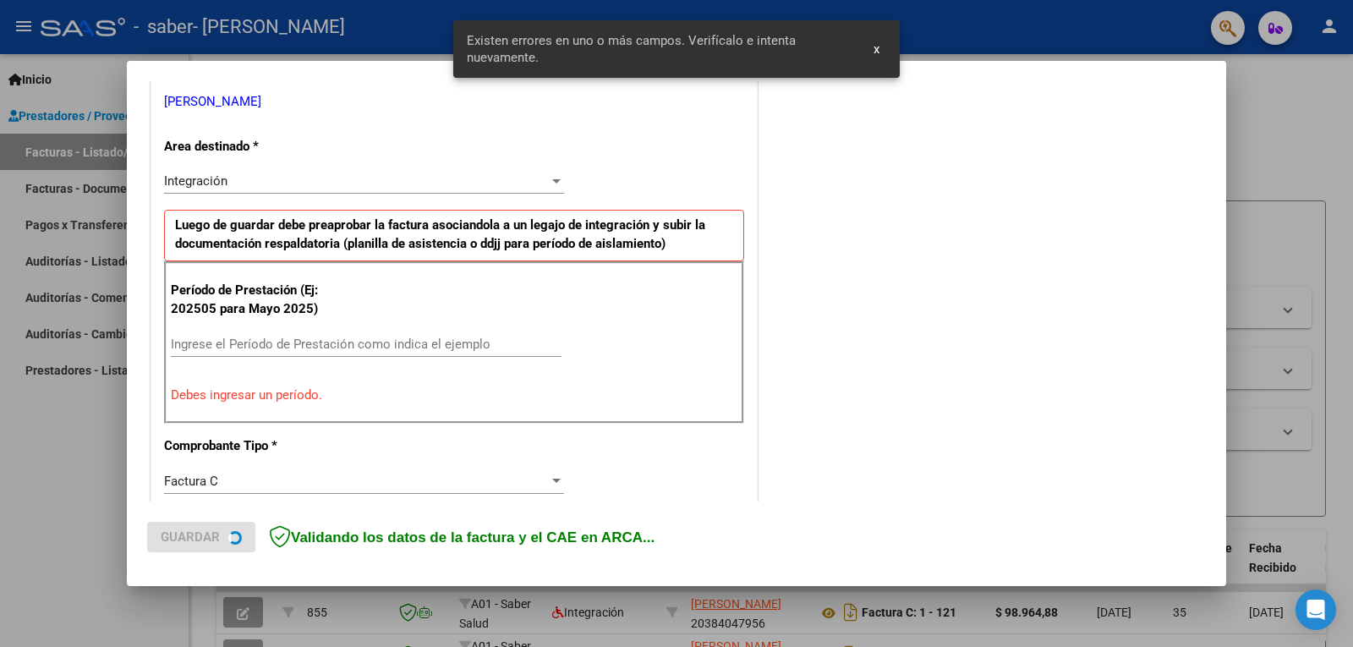
scroll to position [379, 0]
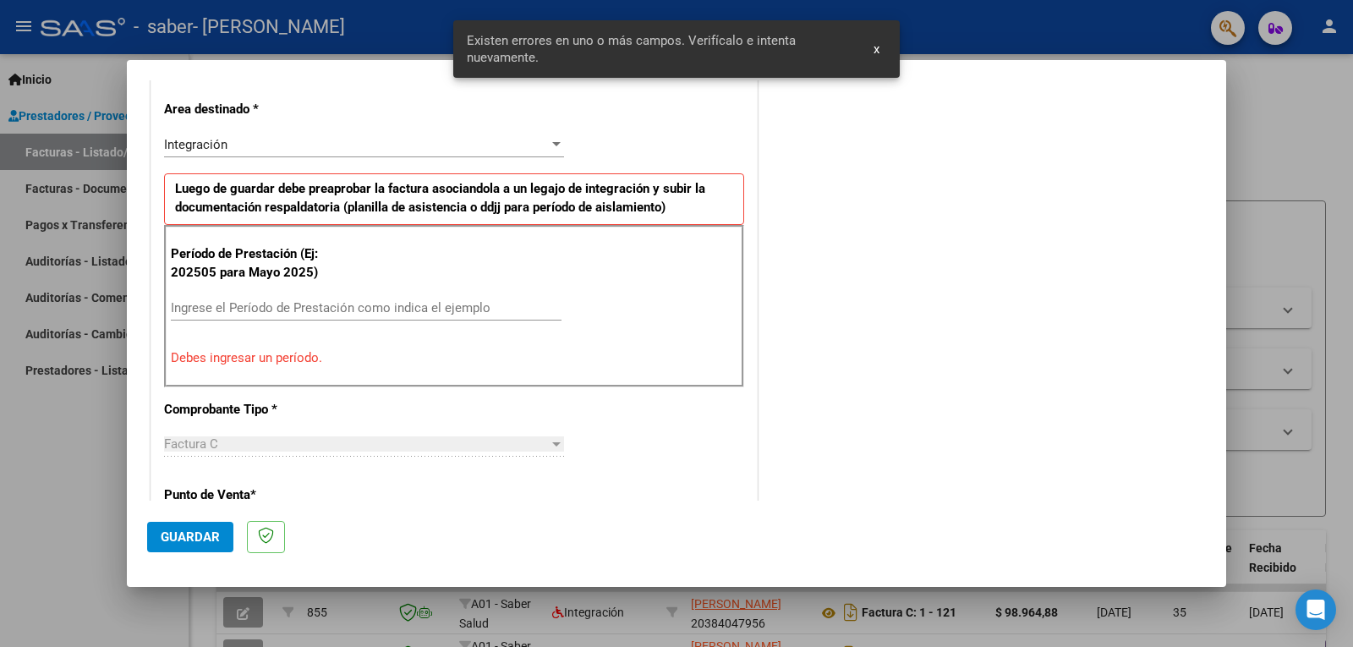
click at [343, 306] on input "Ingrese el Período de Prestación como indica el ejemplo" at bounding box center [366, 307] width 391 height 15
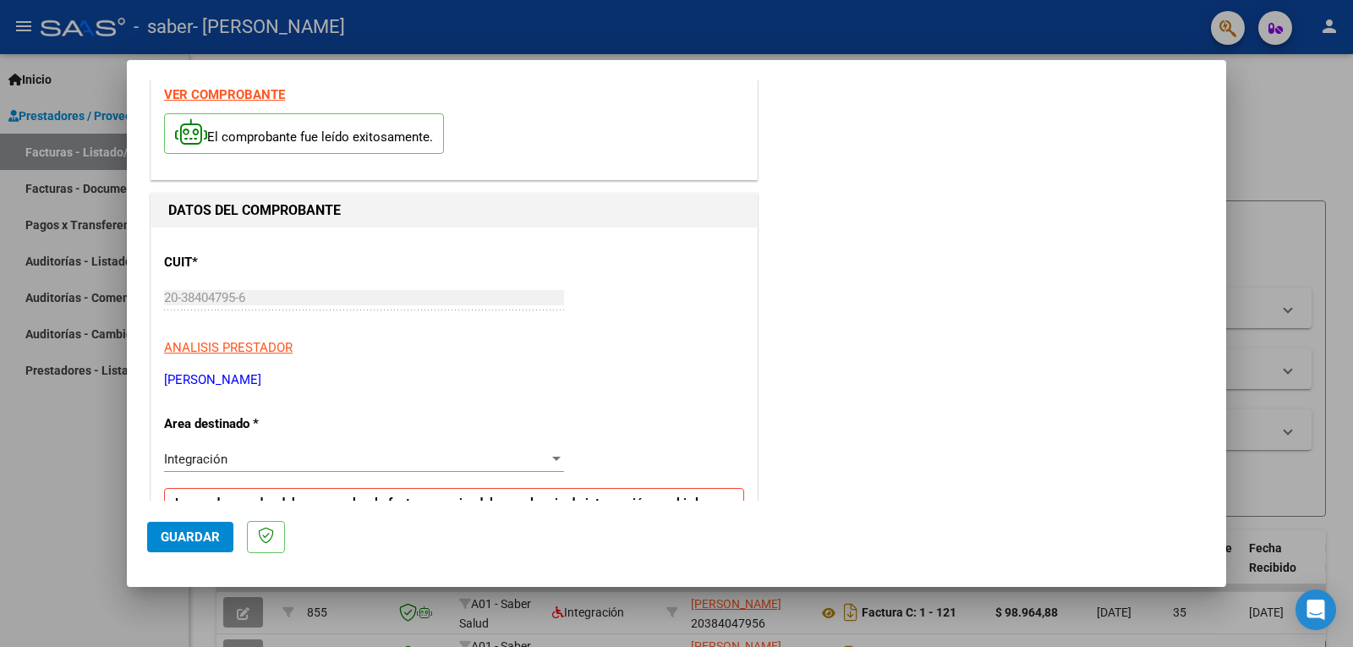
scroll to position [0, 0]
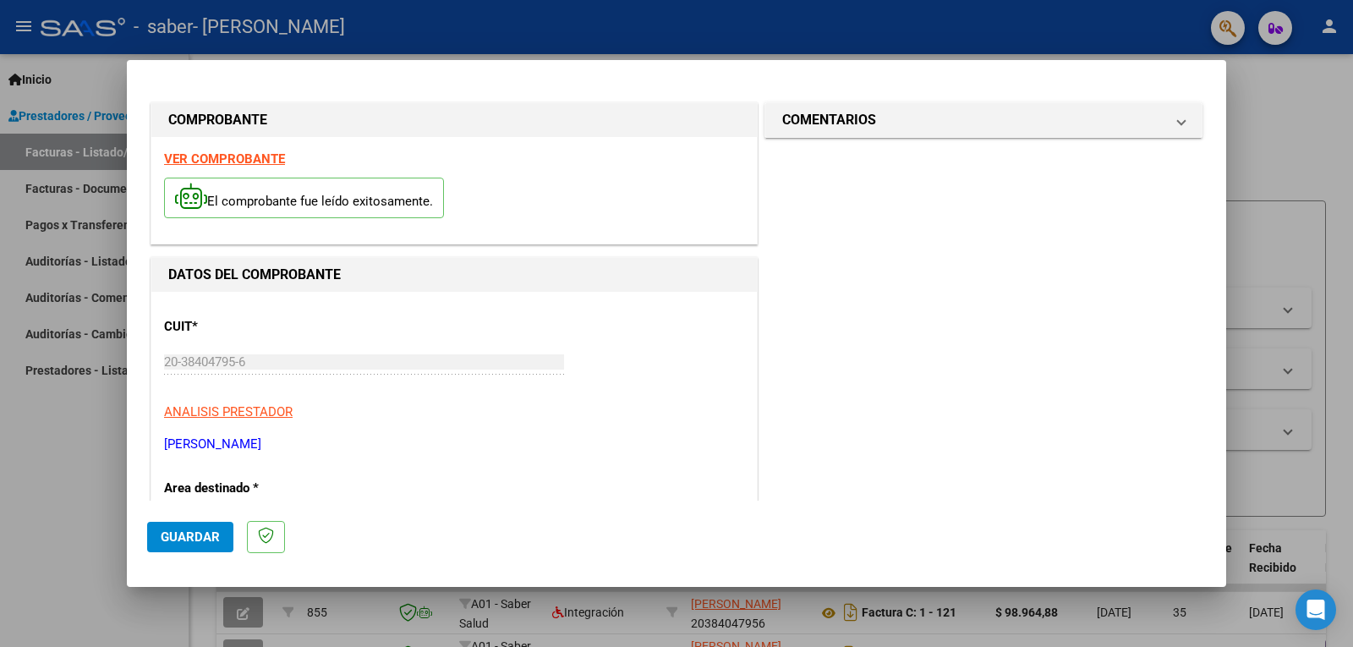
type input "202509"
click at [712, 354] on div "CUIT * 20-38404795-6 Ingresar CUIT ANALISIS PRESTADOR LOPEZ NICOLAS HERNAN ARCA…" at bounding box center [454, 379] width 580 height 149
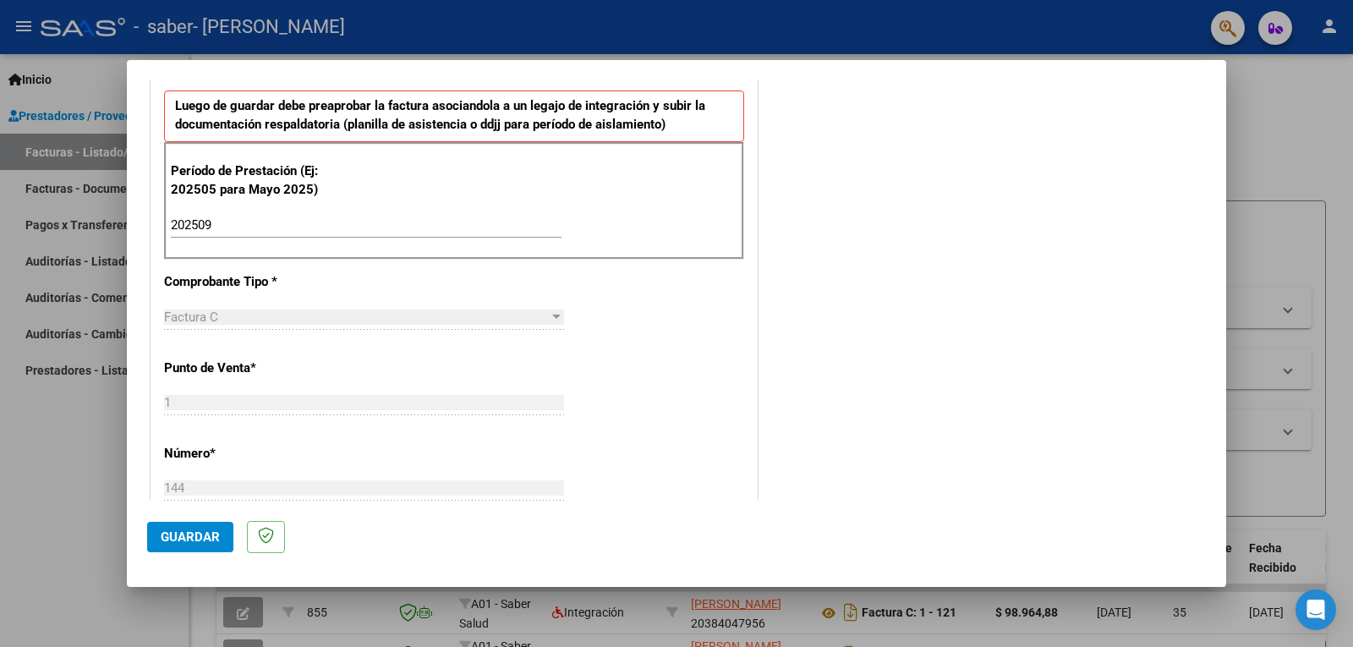
scroll to position [508, 0]
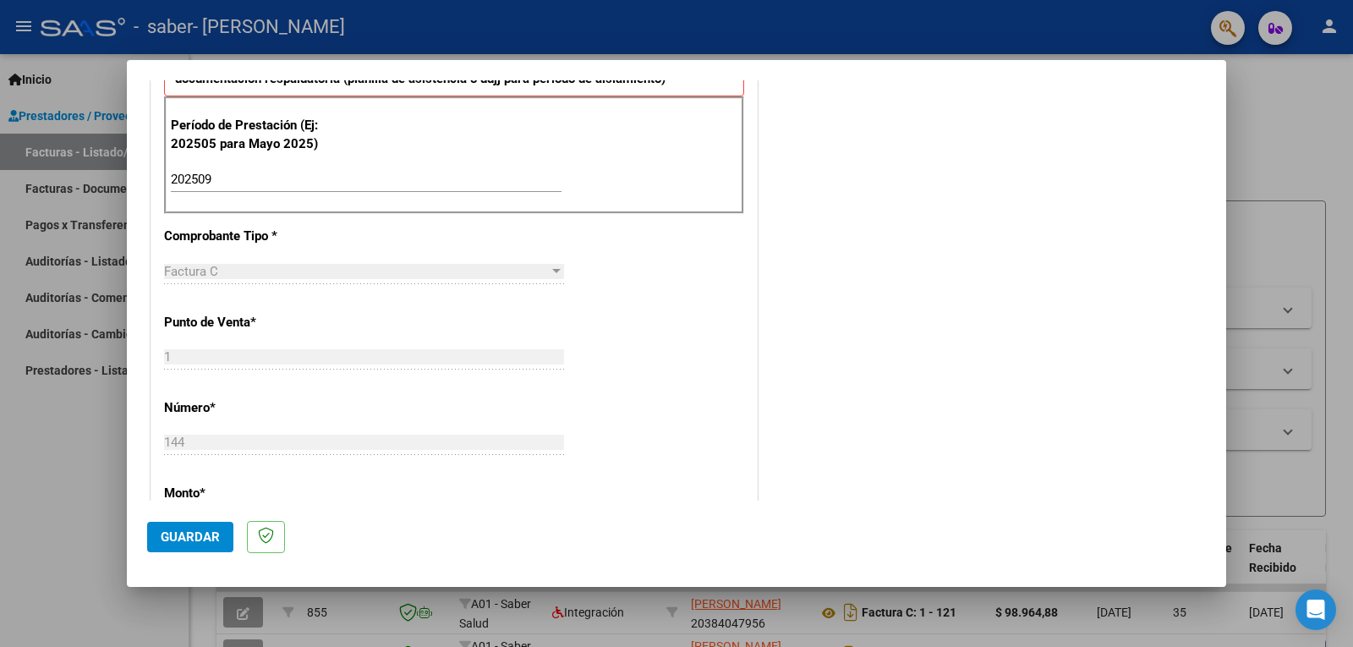
click at [208, 539] on span "Guardar" at bounding box center [190, 537] width 59 height 15
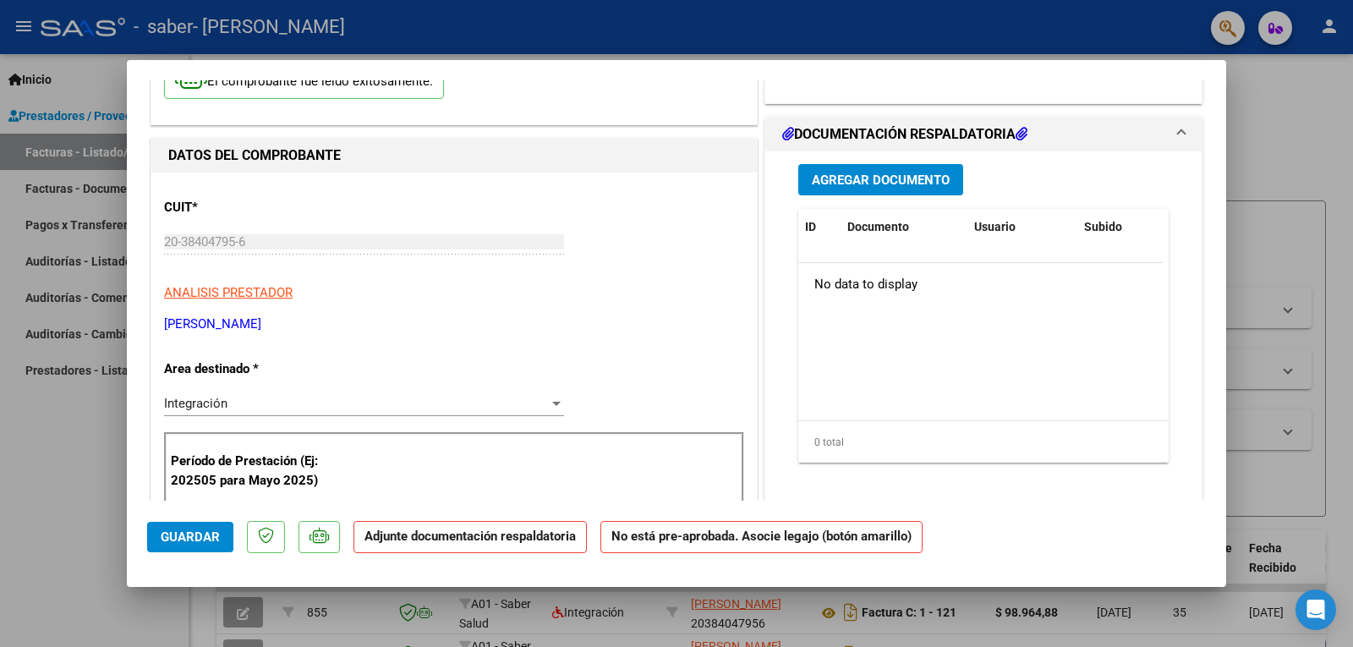
scroll to position [0, 0]
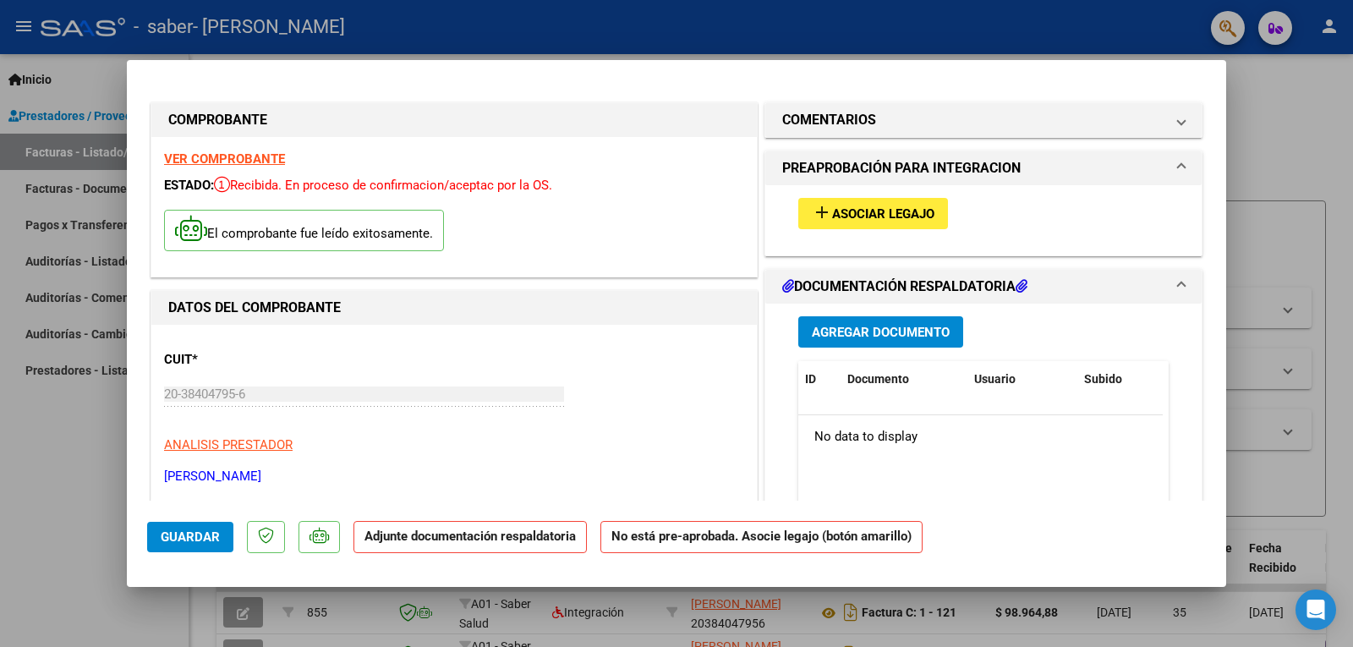
click at [879, 221] on span "Asociar Legajo" at bounding box center [883, 213] width 102 height 15
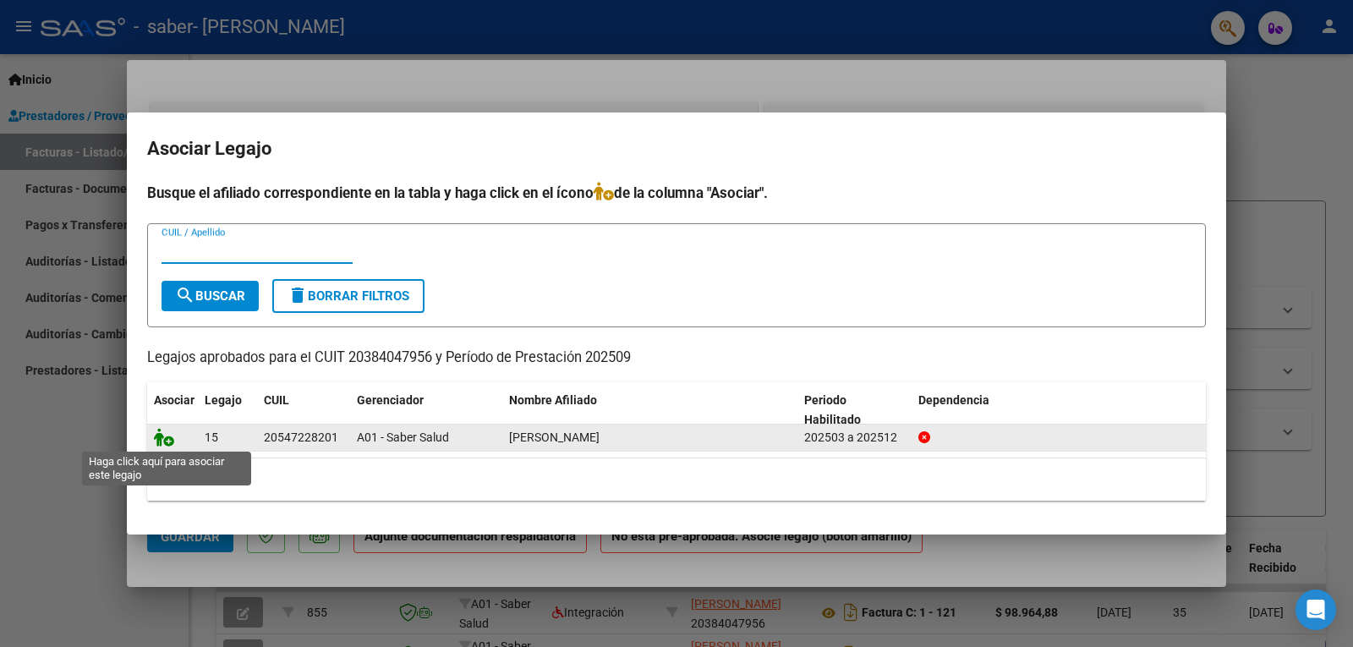
click at [159, 442] on icon at bounding box center [164, 437] width 20 height 19
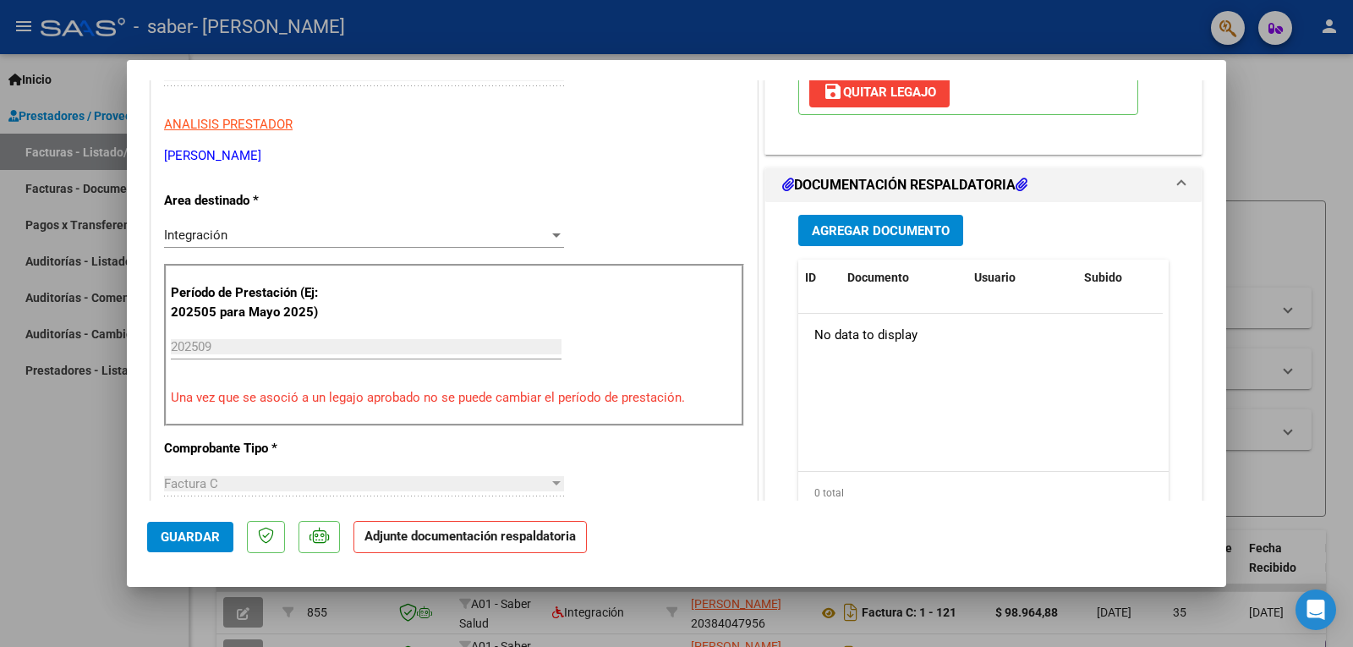
scroll to position [338, 0]
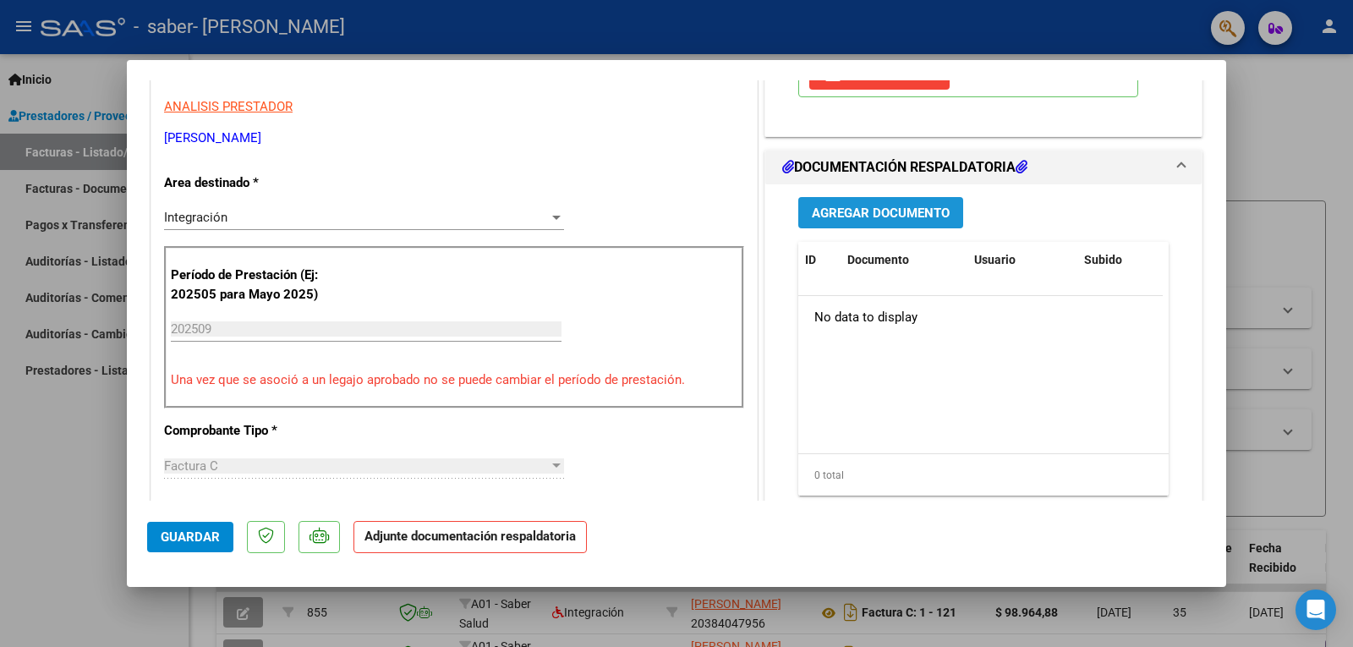
click at [892, 221] on span "Agregar Documento" at bounding box center [881, 213] width 138 height 15
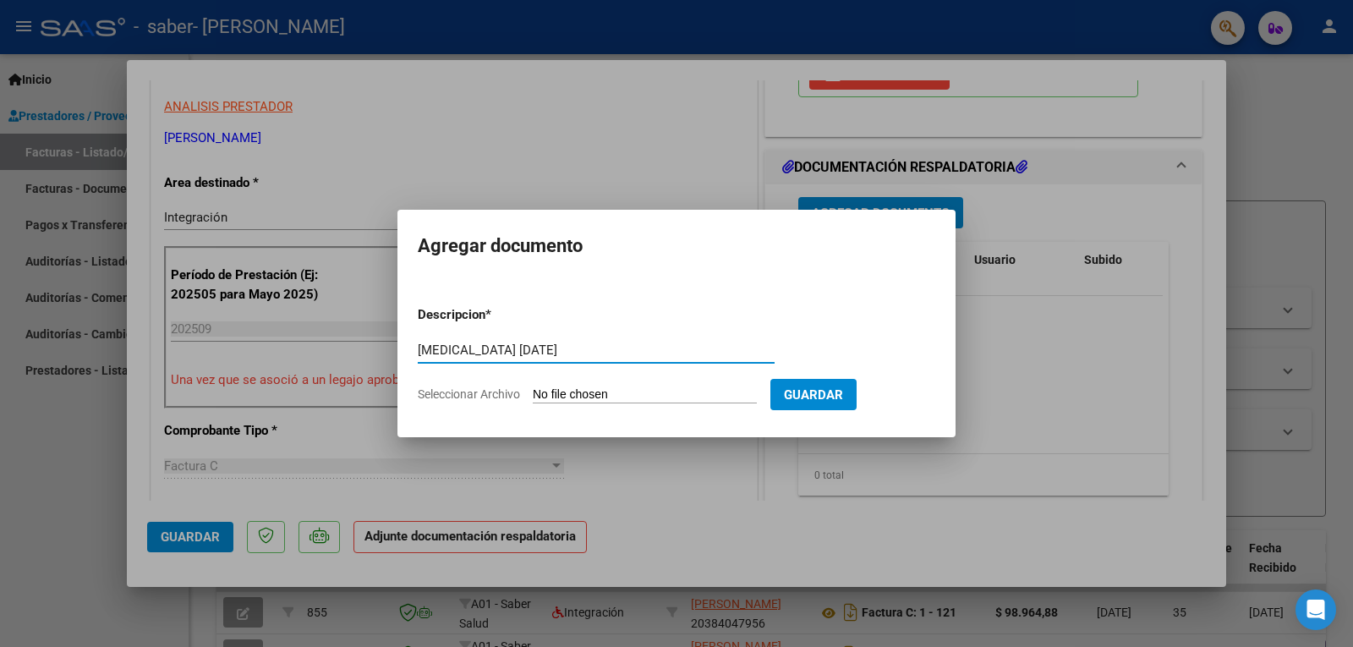
click at [653, 357] on input "MUSICOTERAPIA SEPTIEMBRE 2025" at bounding box center [596, 350] width 357 height 15
type input "MUSICOTERAPIA SEPTIEMBRE 2025 FERREIRA"
click at [650, 406] on form "Descripcion * MUSICOTERAPIA SEPTIEMBRE 2025 FERREIRA Escriba aquí una descripci…" at bounding box center [677, 355] width 518 height 124
click at [645, 395] on input "Seleccionar Archivo" at bounding box center [645, 395] width 224 height 16
type input "C:\fakepath\VALENTINO FERREIRA MT SEPTIEMBRE .pdf"
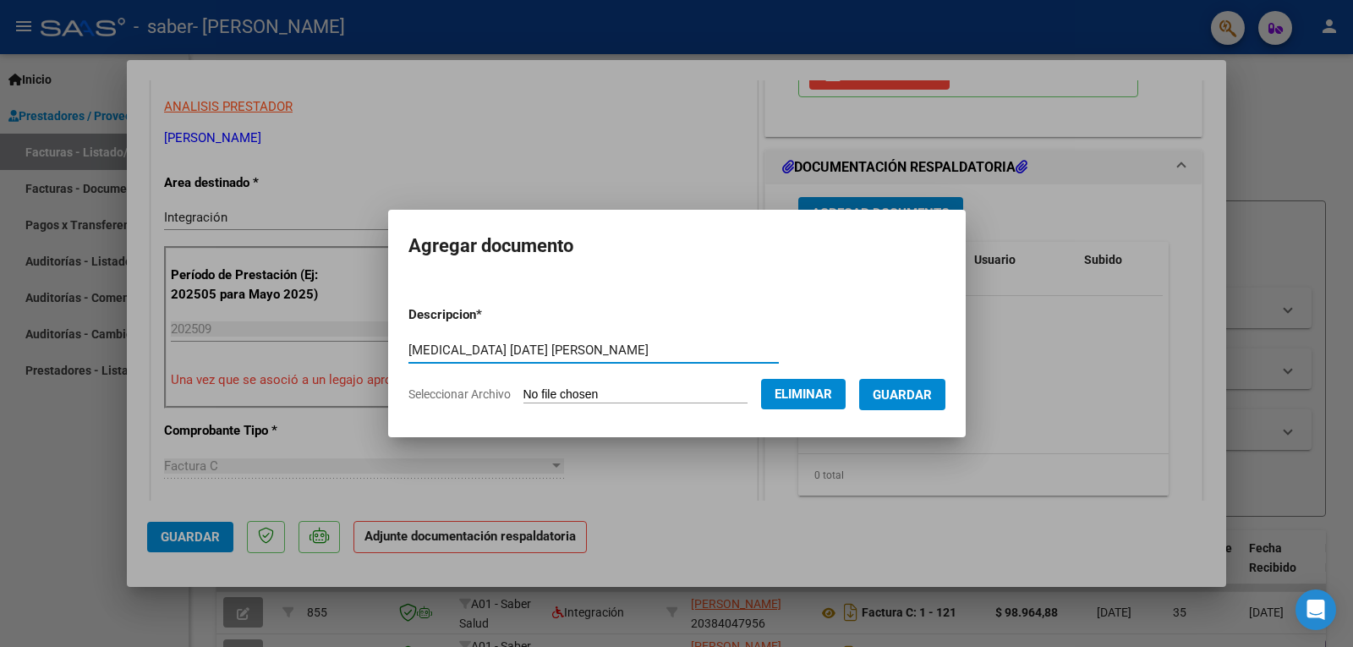
click at [409, 351] on input "MUSICOTERAPIA SEPTIEMBRE 2025 FERREIRA" at bounding box center [594, 350] width 371 height 15
type input "ASISTENCIA MUSICOTERAPIA SEPTIEMBRE 2025 FERREIRA"
click at [920, 391] on span "Guardar" at bounding box center [902, 394] width 59 height 15
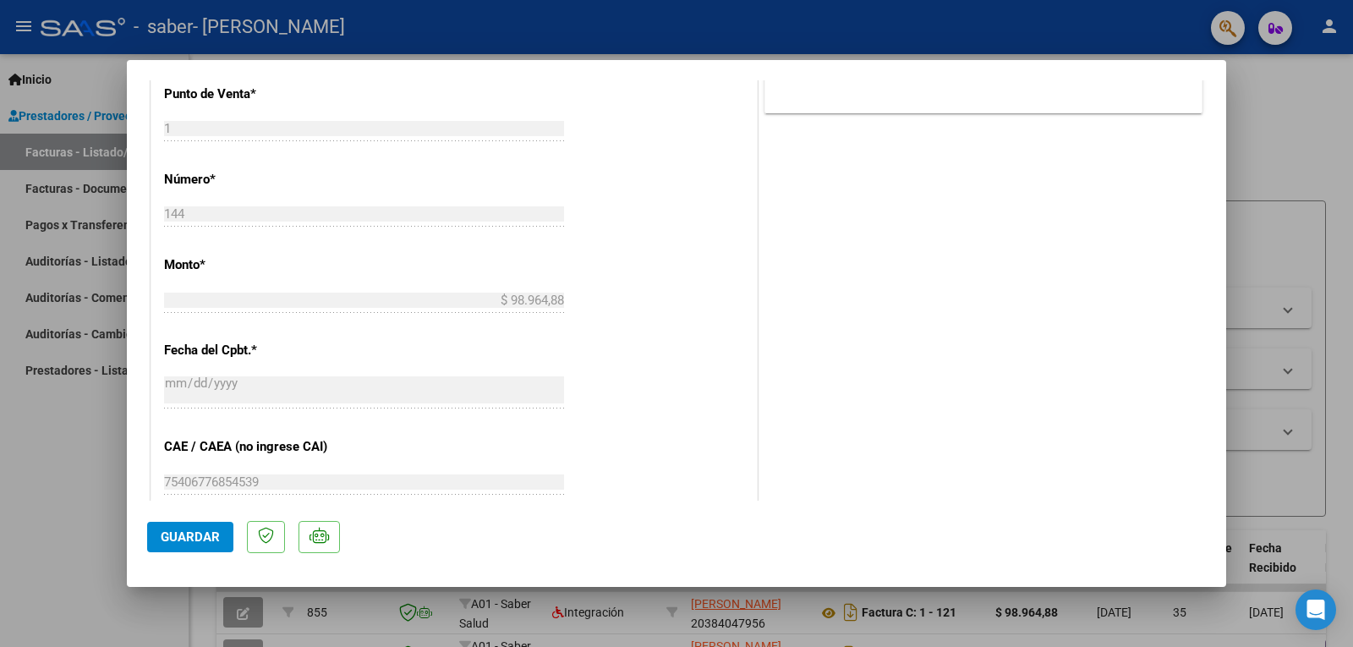
scroll to position [1094, 0]
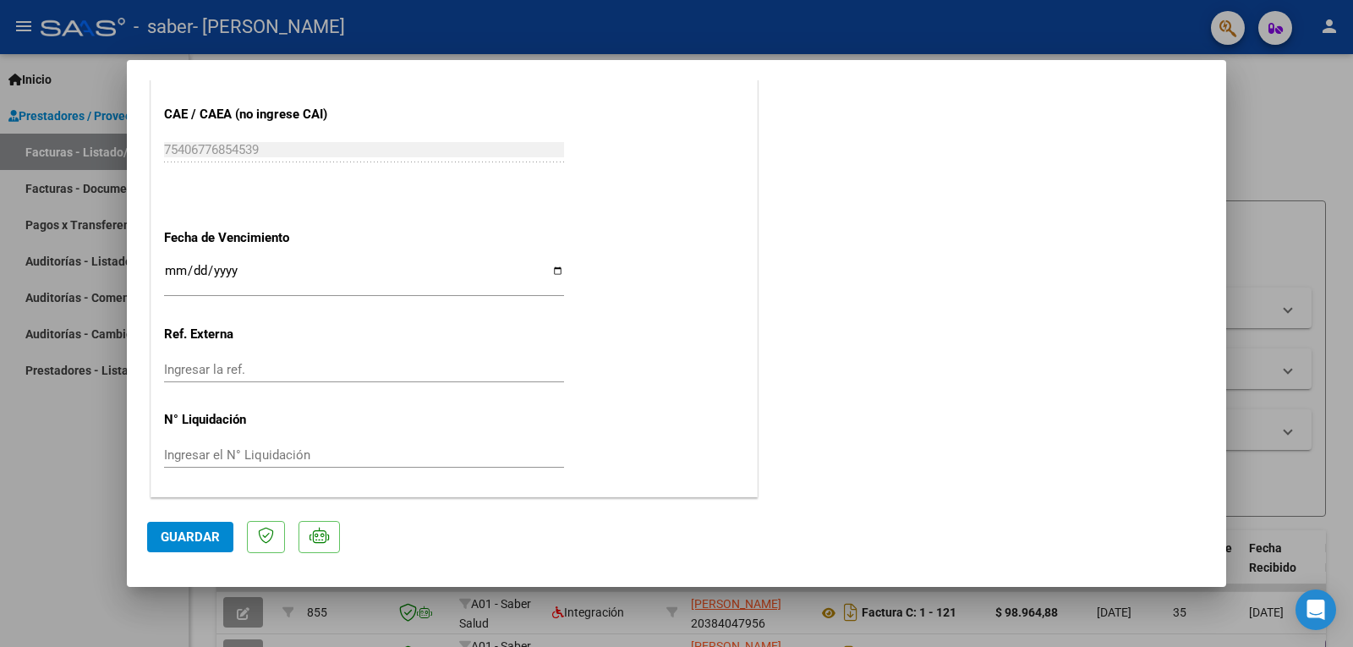
click at [168, 524] on button "Guardar" at bounding box center [190, 537] width 86 height 30
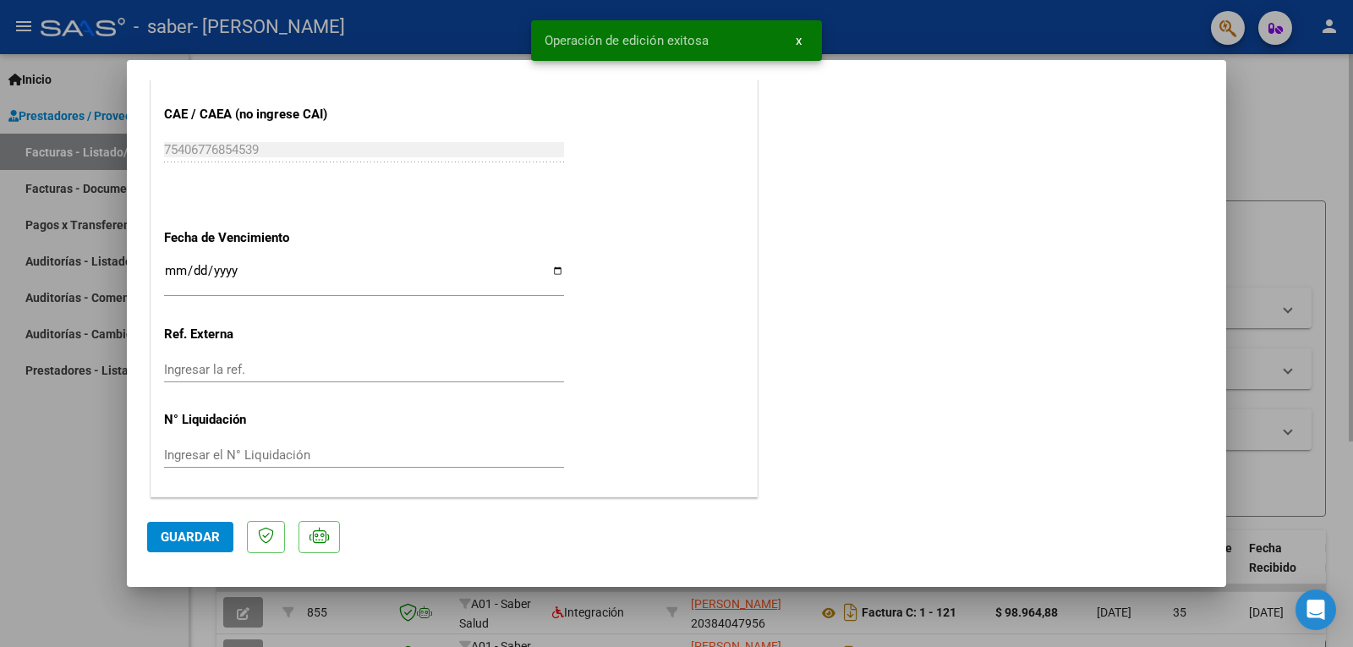
click at [1279, 441] on div at bounding box center [676, 323] width 1353 height 647
type input "$ 0,00"
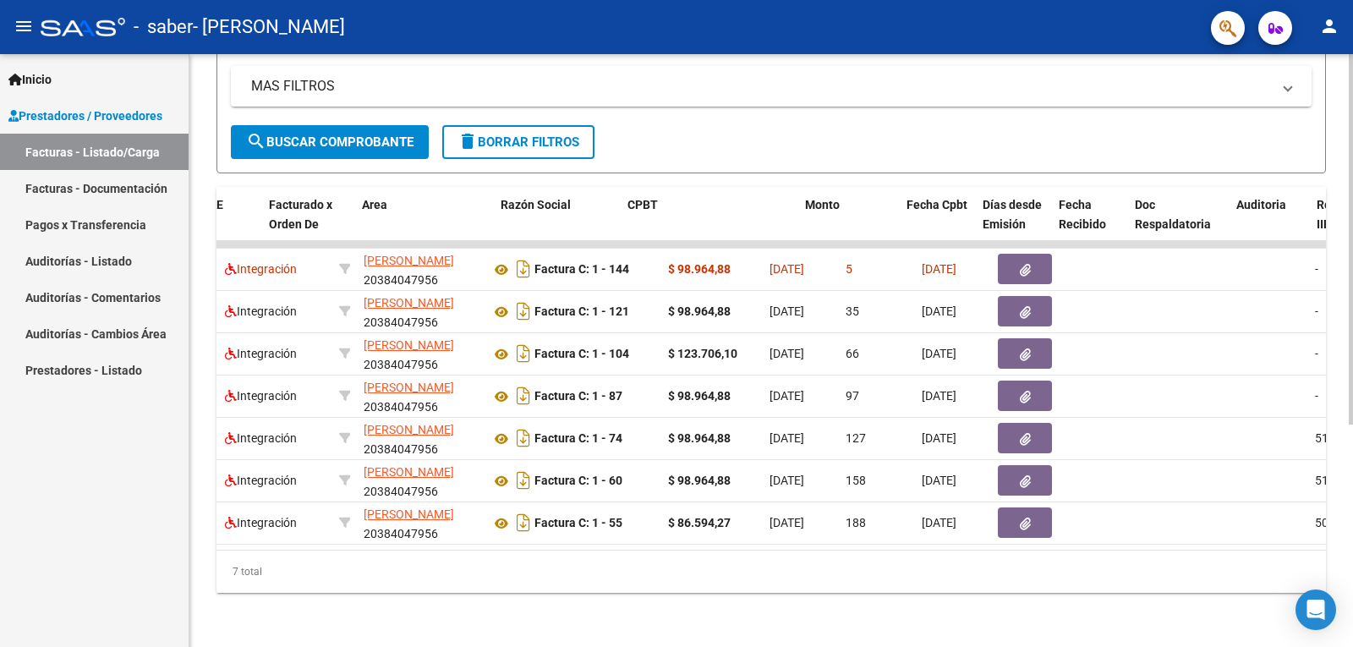
scroll to position [0, 0]
